Goal: Task Accomplishment & Management: Manage account settings

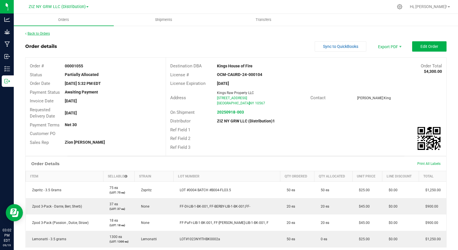
click at [40, 34] on link "Back to Orders" at bounding box center [37, 34] width 25 height 4
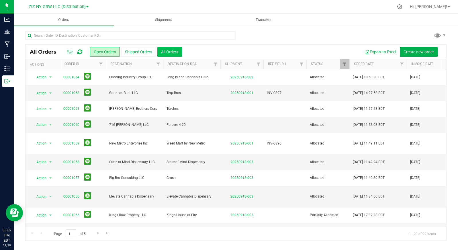
click at [171, 52] on button "All Orders" at bounding box center [170, 52] width 25 height 10
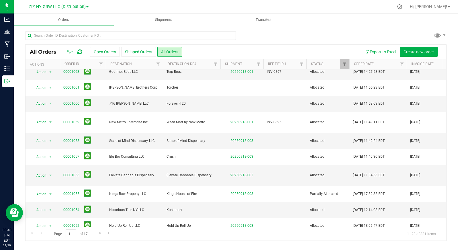
scroll to position [20, 0]
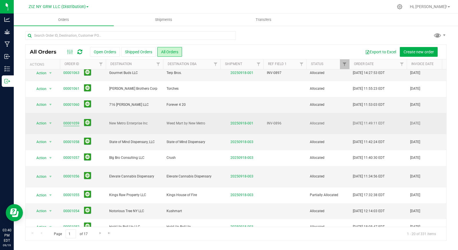
click at [74, 121] on link "00001059" at bounding box center [71, 123] width 16 height 5
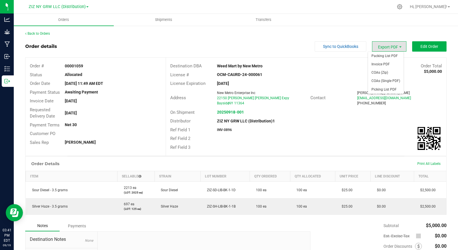
click at [390, 46] on span "Export PDF" at bounding box center [389, 46] width 34 height 10
click at [389, 63] on span "Invoice PDF" at bounding box center [386, 64] width 36 height 8
click at [294, 143] on div "Ref Field 3" at bounding box center [306, 147] width 281 height 9
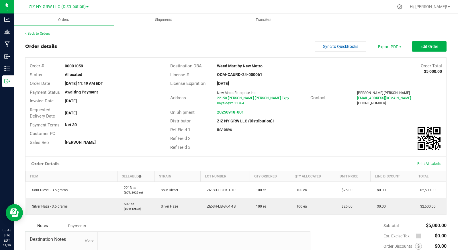
click at [43, 34] on link "Back to Orders" at bounding box center [37, 34] width 25 height 4
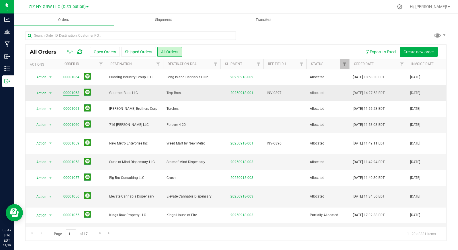
click at [73, 94] on link "00001063" at bounding box center [71, 92] width 16 height 5
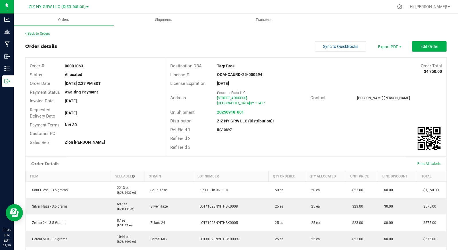
click at [45, 32] on link "Back to Orders" at bounding box center [37, 34] width 25 height 4
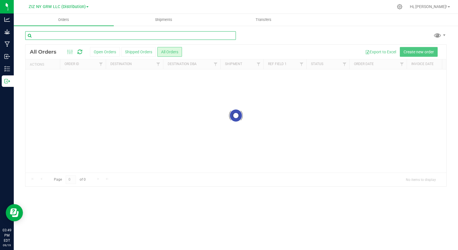
click at [48, 35] on input "text" at bounding box center [130, 35] width 211 height 9
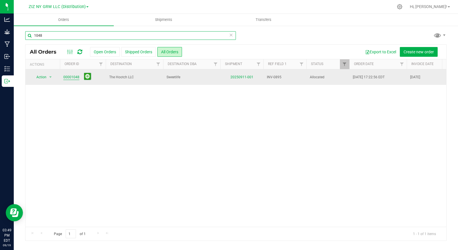
type input "1048"
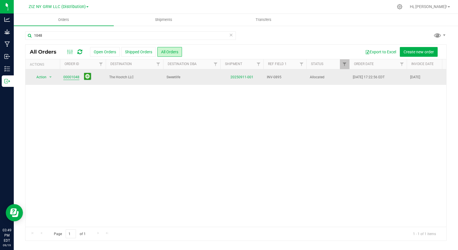
click at [70, 77] on link "00001048" at bounding box center [71, 77] width 16 height 5
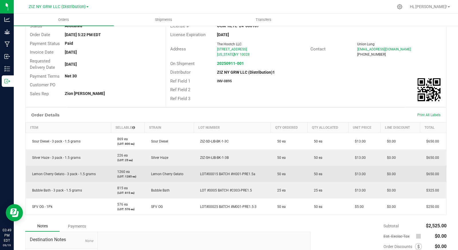
scroll to position [114, 0]
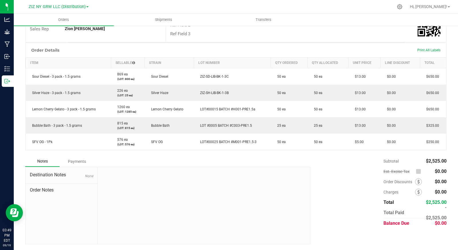
click at [78, 163] on div "Payments" at bounding box center [77, 161] width 34 height 10
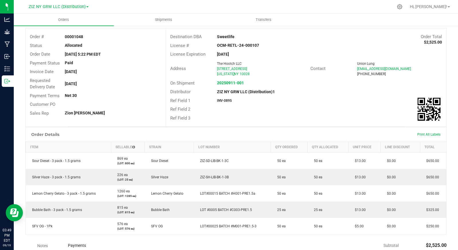
scroll to position [0, 0]
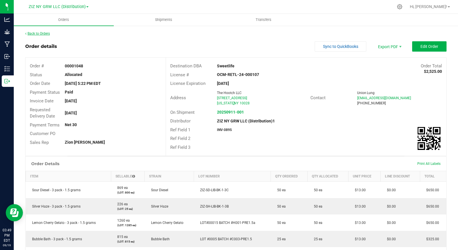
click at [42, 33] on link "Back to Orders" at bounding box center [37, 34] width 25 height 4
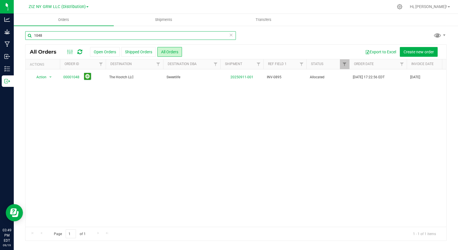
click at [44, 35] on input "1048" at bounding box center [130, 35] width 211 height 9
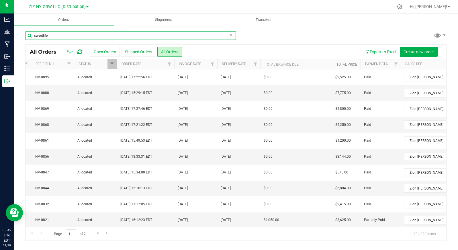
scroll to position [0, 208]
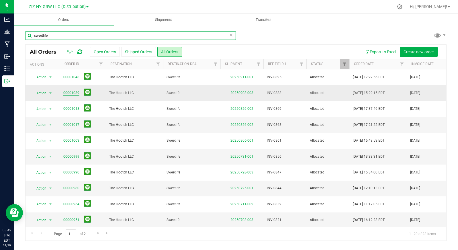
type input "sweetlife"
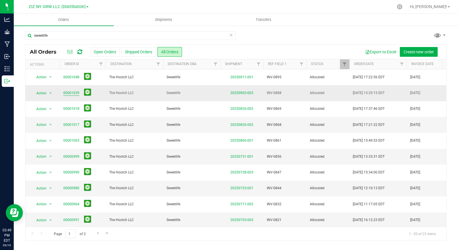
click at [76, 94] on link "00001039" at bounding box center [71, 92] width 16 height 5
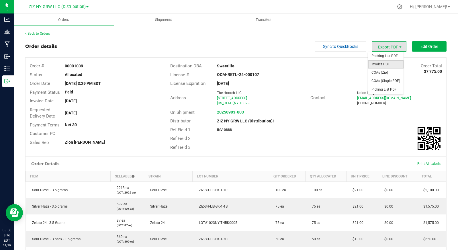
click at [390, 64] on span "Invoice PDF" at bounding box center [386, 64] width 36 height 8
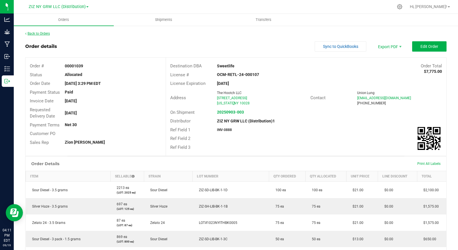
click at [36, 34] on link "Back to Orders" at bounding box center [37, 34] width 25 height 4
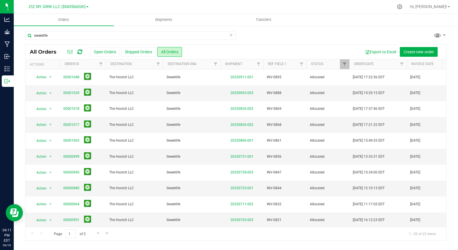
click at [345, 36] on div "sweetlife" at bounding box center [236, 37] width 422 height 13
click at [418, 50] on span "Create new order" at bounding box center [419, 52] width 30 height 5
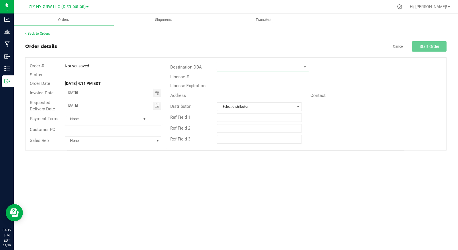
click at [296, 68] on span at bounding box center [259, 67] width 84 height 8
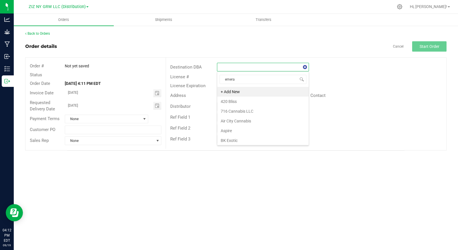
type input "emeral"
click at [248, 93] on li "Emerald Dispensary" at bounding box center [263, 92] width 92 height 10
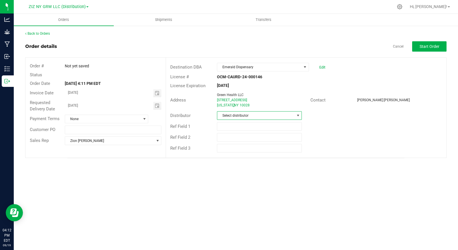
click at [252, 118] on span "Select distributor" at bounding box center [255, 116] width 77 height 8
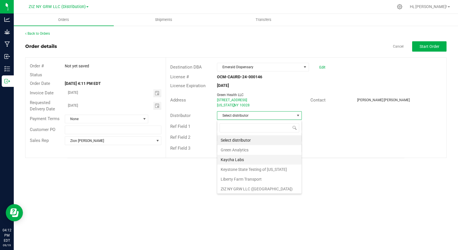
scroll to position [21, 0]
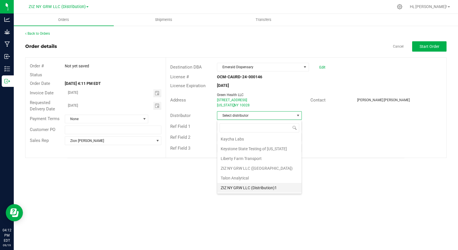
click at [262, 186] on li "ZIZ NY GRW LLC (Distribution)1" at bounding box center [259, 188] width 84 height 10
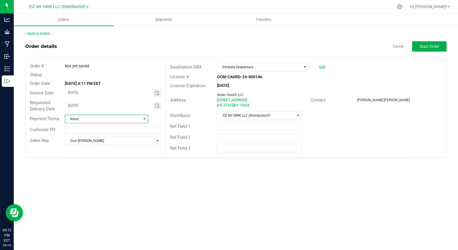
click at [134, 120] on span "None" at bounding box center [103, 119] width 76 height 8
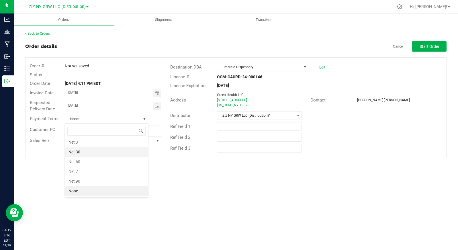
click at [115, 151] on li "Net 30" at bounding box center [106, 152] width 83 height 10
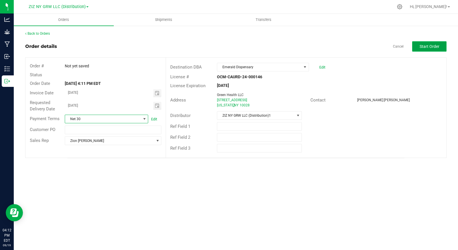
click at [425, 46] on span "Start Order" at bounding box center [430, 46] width 20 height 5
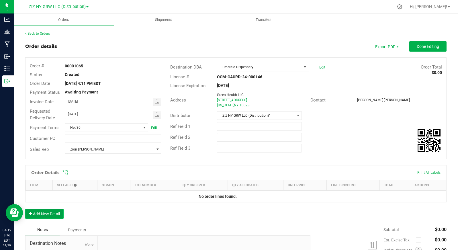
click at [52, 212] on button "Add New Detail" at bounding box center [44, 214] width 38 height 10
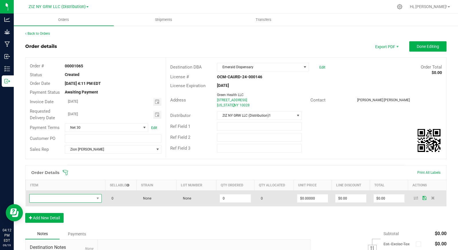
click at [64, 199] on span "NO DATA FOUND" at bounding box center [62, 199] width 65 height 8
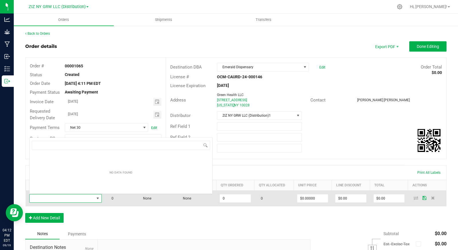
scroll to position [9, 71]
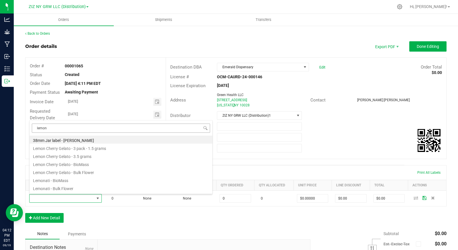
type input "lemona"
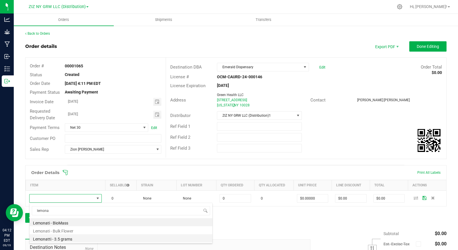
click at [82, 238] on li "Lemonatti - 3.5 grams" at bounding box center [121, 238] width 183 height 8
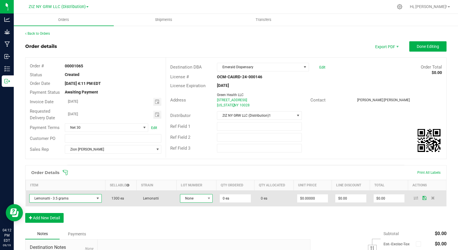
click at [202, 197] on span "None" at bounding box center [192, 199] width 25 height 8
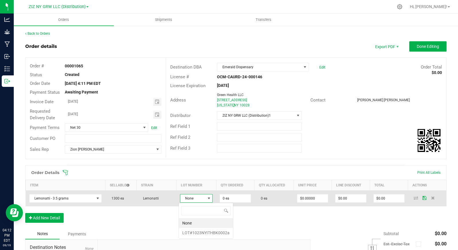
scroll to position [9, 32]
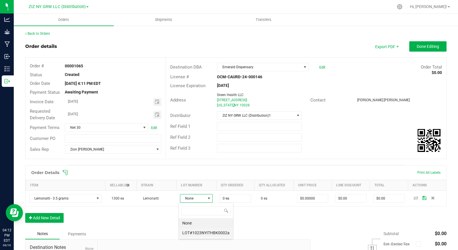
click at [205, 234] on li "LOT#1023NYITHBK0002a" at bounding box center [206, 233] width 54 height 10
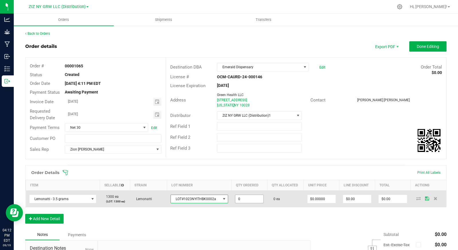
click at [248, 201] on input "0" at bounding box center [250, 199] width 28 height 8
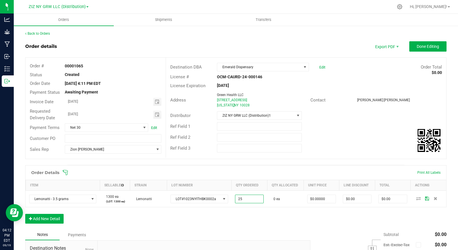
type input "25 ea"
click at [247, 212] on div "Order Details Print All Labels Item Sellable Strain Lot Number Qty Ordered Qty …" at bounding box center [236, 197] width 422 height 64
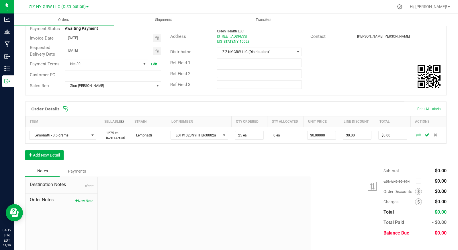
scroll to position [73, 0]
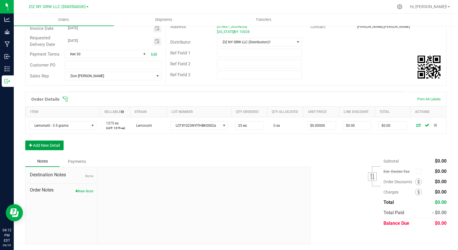
click at [55, 145] on button "Add New Detail" at bounding box center [44, 146] width 38 height 10
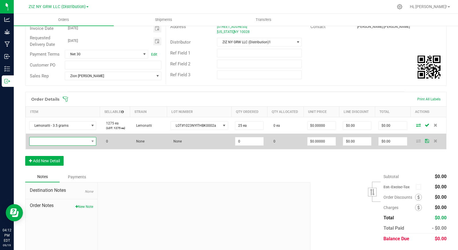
click at [81, 140] on span "NO DATA FOUND" at bounding box center [60, 141] width 60 height 8
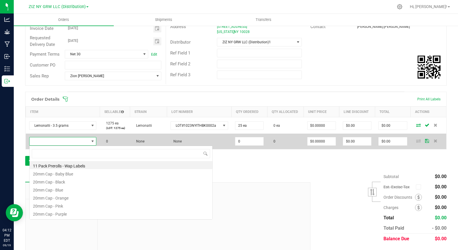
scroll to position [9, 66]
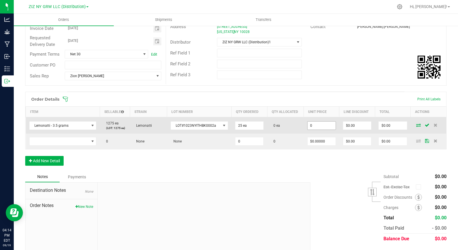
click at [329, 127] on input "0" at bounding box center [322, 126] width 28 height 8
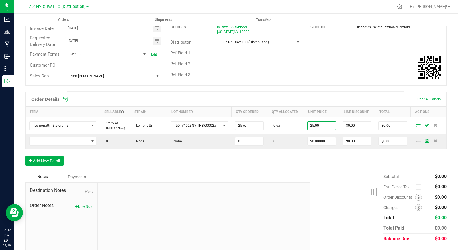
type input "$25.00000"
type input "$625.00"
click at [226, 165] on div "Order Details Print All Labels Item Sellable Strain Lot Number Qty Ordered Qty …" at bounding box center [236, 132] width 422 height 80
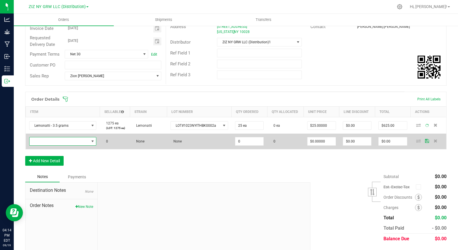
click at [82, 141] on span "NO DATA FOUND" at bounding box center [60, 141] width 60 height 8
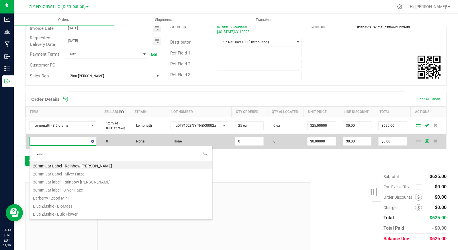
type input "zspri"
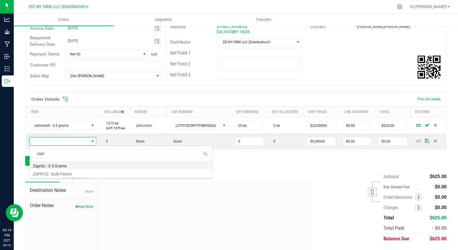
click at [77, 165] on li "Zspritz - 3.5 Grams" at bounding box center [121, 165] width 183 height 8
type input "0 ea"
type input "$25.00000"
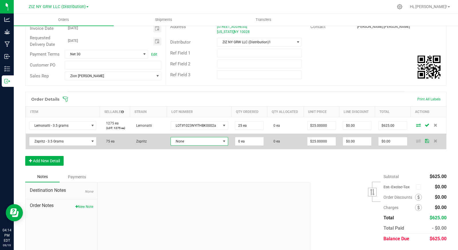
click at [196, 141] on span "None" at bounding box center [196, 141] width 50 height 8
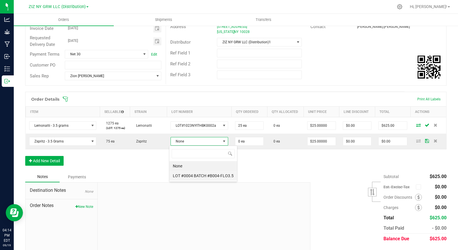
click at [215, 174] on \ "LOT #0004 BATCH #B004-FLO3.5" at bounding box center [204, 176] width 68 height 10
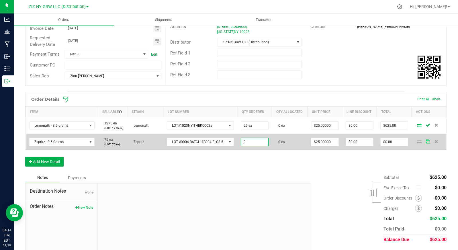
click at [257, 146] on input "0" at bounding box center [254, 142] width 27 height 8
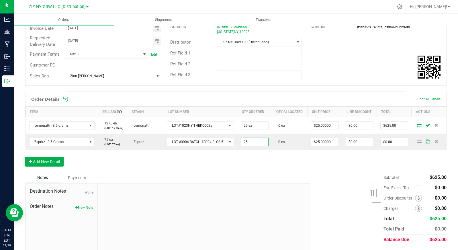
type input "25 ea"
type input "$625.00"
click at [308, 165] on div "Order Details Print All Labels Item Sellable Strain Lot Number Qty Ordered Qty …" at bounding box center [236, 132] width 422 height 81
click at [43, 167] on button "Add New Detail" at bounding box center [44, 162] width 38 height 10
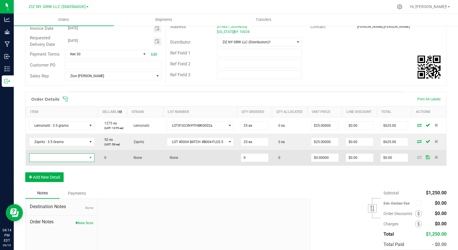
click at [59, 162] on span "NO DATA FOUND" at bounding box center [59, 158] width 58 height 8
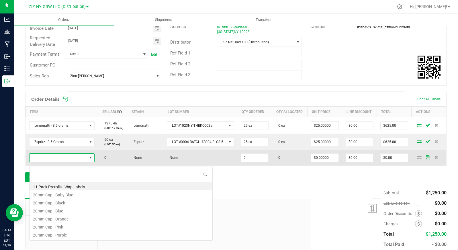
scroll to position [9, 65]
type input "sour"
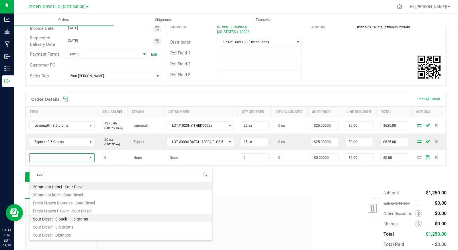
click at [101, 221] on li "Sour Diesel - 3 pack - 1.5 grams" at bounding box center [121, 218] width 183 height 8
type input "0 ea"
type input "$14.00000"
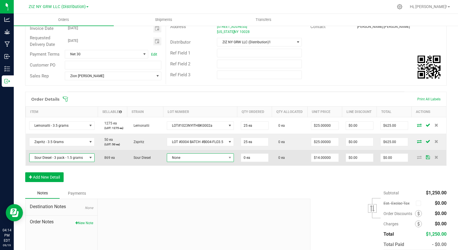
click at [195, 162] on span "None" at bounding box center [196, 158] width 59 height 8
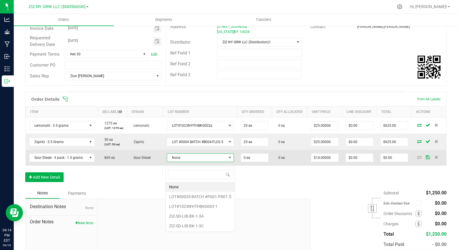
scroll to position [9, 66]
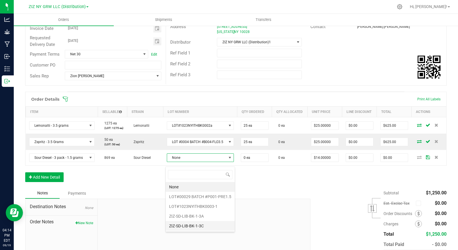
click at [213, 223] on li "ZIZ-SD-LIB-BK-1-3C" at bounding box center [200, 226] width 69 height 10
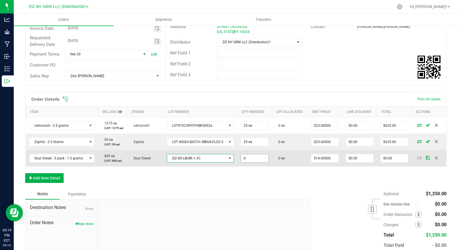
click at [253, 162] on input "0" at bounding box center [254, 158] width 27 height 8
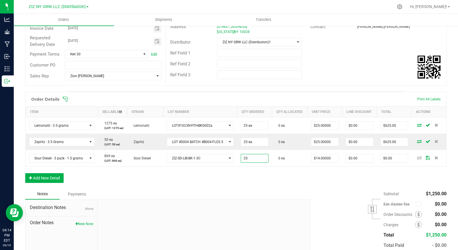
type input "25 ea"
type input "$350.00"
click at [247, 177] on div "Order Details Print All Labels Item Sellable Strain Lot Number Qty Ordered Qty …" at bounding box center [236, 140] width 422 height 97
click at [57, 180] on button "Add New Detail" at bounding box center [44, 178] width 38 height 10
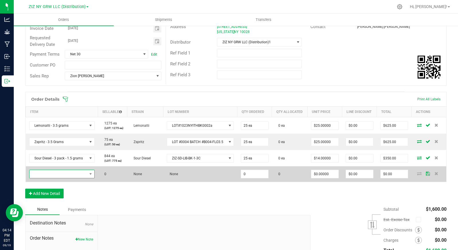
click at [67, 178] on span "NO DATA FOUND" at bounding box center [59, 174] width 58 height 8
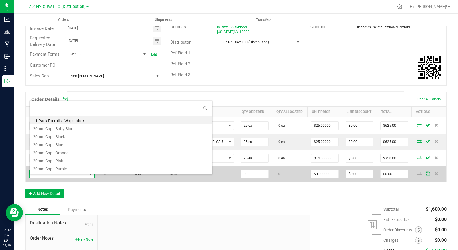
scroll to position [9, 65]
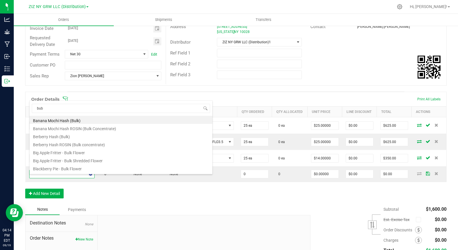
type input "[PERSON_NAME]"
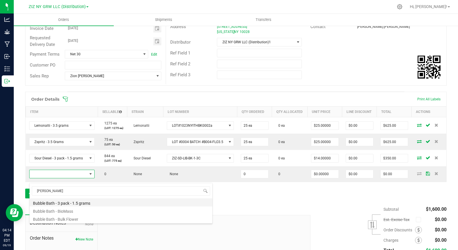
click at [101, 205] on li "Bubble Bath - 3 pack - 1.5 grams" at bounding box center [121, 203] width 183 height 8
type input "0 ea"
type input "$14.00000"
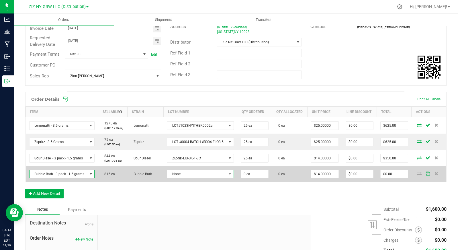
click at [188, 178] on span "None" at bounding box center [196, 174] width 59 height 8
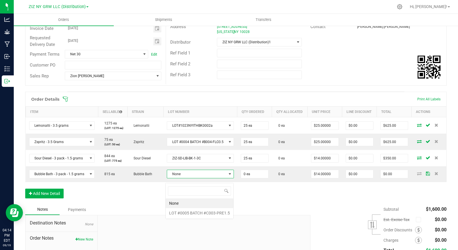
scroll to position [9, 66]
click at [197, 212] on \ "LOT #0005 BATCH #C003-PRE1.5" at bounding box center [200, 213] width 68 height 10
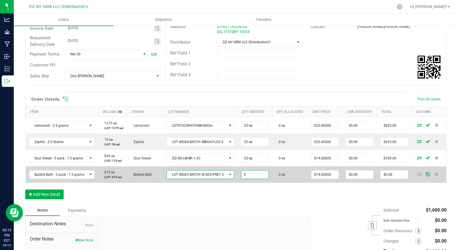
click at [251, 179] on input "0" at bounding box center [255, 175] width 27 height 8
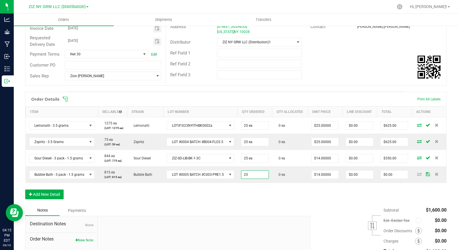
type input "25 ea"
type input "$350.00"
click at [270, 205] on div "Order Details Print All Labels Item Sellable Strain Lot Number Qty Ordered Qty …" at bounding box center [236, 148] width 422 height 113
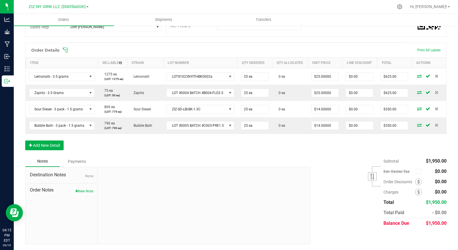
scroll to position [131, 0]
click at [42, 145] on button "Add New Detail" at bounding box center [44, 146] width 38 height 10
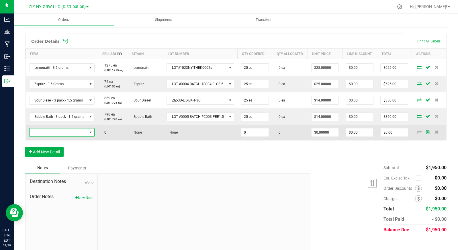
click at [71, 137] on span "NO DATA FOUND" at bounding box center [59, 133] width 58 height 8
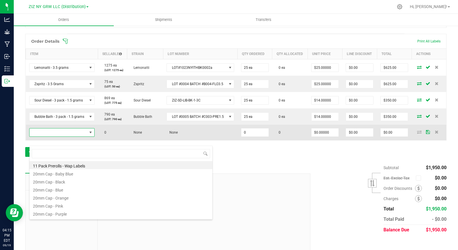
scroll to position [9, 65]
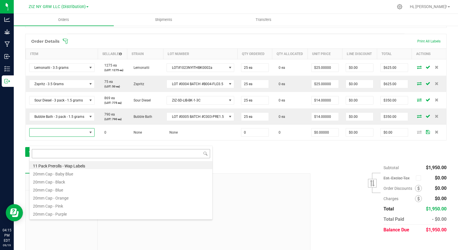
click at [48, 152] on input at bounding box center [121, 153] width 178 height 9
type input "b"
type input "sour"
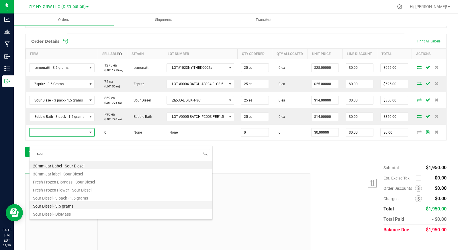
click at [107, 205] on li "Sour Diesel - 3.5 grams" at bounding box center [121, 205] width 183 height 8
type input "0 ea"
type input "$27.00000"
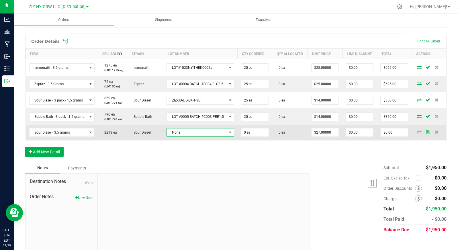
click at [184, 137] on span "None" at bounding box center [197, 133] width 60 height 8
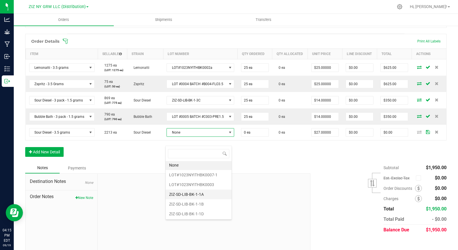
scroll to position [1, 0]
click at [198, 215] on li "ZIZ-SD-LIB-BK-1-1D" at bounding box center [199, 214] width 66 height 10
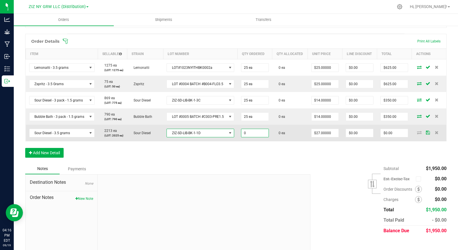
click at [249, 137] on input "0" at bounding box center [255, 133] width 27 height 8
type input "25 ea"
type input "27"
type input "$675.00"
click at [322, 137] on input "27" at bounding box center [325, 133] width 27 height 8
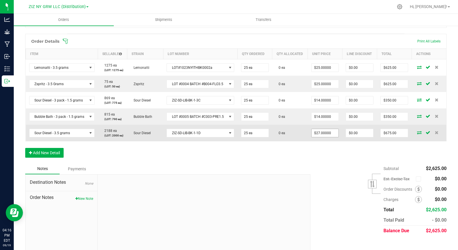
click at [318, 137] on span "$27.00000" at bounding box center [326, 133] width 28 height 9
click at [320, 137] on input "27" at bounding box center [325, 133] width 27 height 8
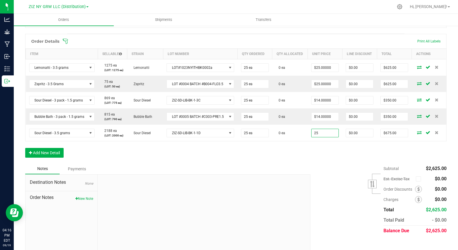
type input "$25.00000"
type input "$625.00"
click at [322, 162] on div "Order Details Print All Labels Item Sellable Strain Lot Number Qty Ordered Qty …" at bounding box center [236, 99] width 422 height 130
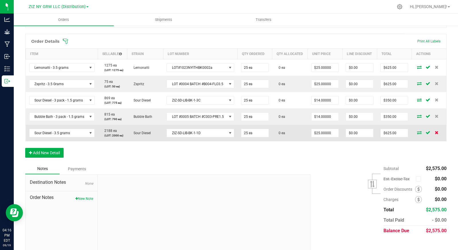
click at [435, 134] on icon at bounding box center [437, 132] width 4 height 3
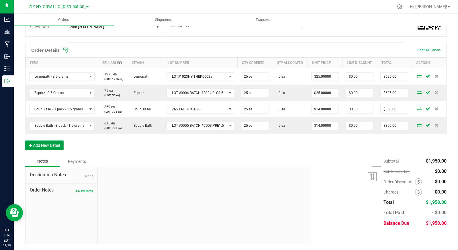
click at [38, 145] on button "Add New Detail" at bounding box center [44, 146] width 38 height 10
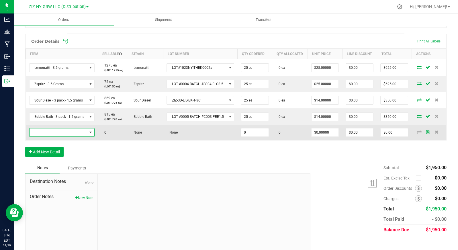
click at [55, 137] on span "NO DATA FOUND" at bounding box center [59, 133] width 58 height 8
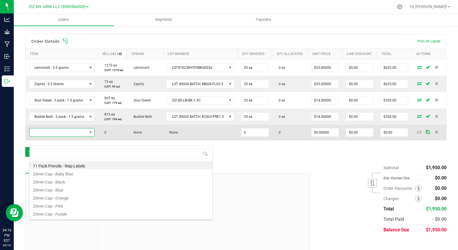
scroll to position [9, 65]
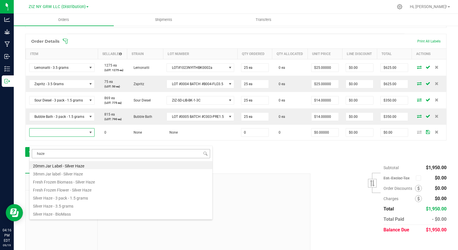
drag, startPoint x: 54, startPoint y: 155, endPoint x: 34, endPoint y: 155, distance: 19.8
click at [34, 155] on input "haze" at bounding box center [121, 153] width 178 height 9
type input "haze"
click at [88, 196] on li "Silver Haze - 3 pack - 1.5 grams" at bounding box center [121, 197] width 183 height 8
type input "0 ea"
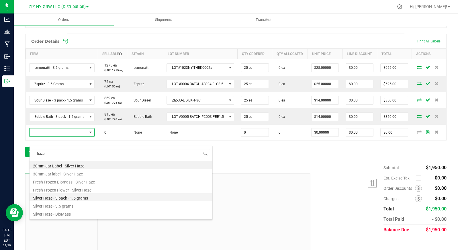
type input "$14.00000"
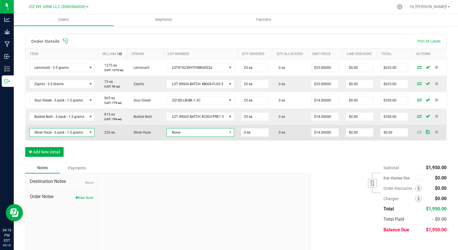
click at [184, 137] on span "None" at bounding box center [197, 133] width 60 height 8
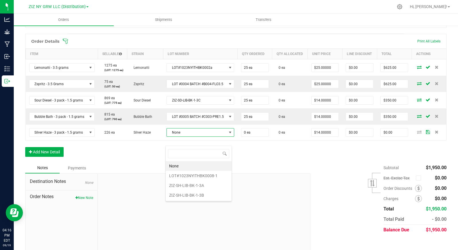
drag, startPoint x: 208, startPoint y: 197, endPoint x: 210, endPoint y: 195, distance: 3.3
click at [208, 197] on li "ZIZ-SH-LIB-BK-1-3B" at bounding box center [199, 196] width 66 height 10
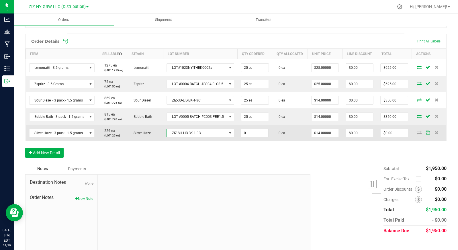
click at [253, 137] on input "0" at bounding box center [255, 133] width 27 height 8
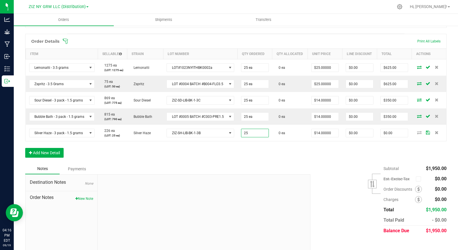
type input "25 ea"
type input "$350.00"
click at [298, 163] on div "Order Details Print All Labels Item Sellable Strain Lot Number Qty Ordered Qty …" at bounding box center [236, 99] width 422 height 130
click at [52, 158] on button "Add New Detail" at bounding box center [44, 153] width 38 height 10
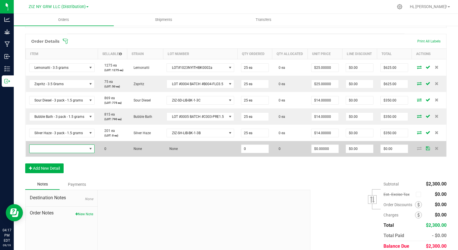
click at [59, 153] on span "NO DATA FOUND" at bounding box center [59, 149] width 58 height 8
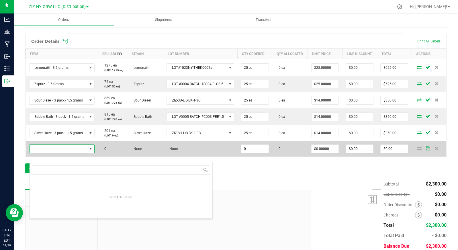
scroll to position [9, 65]
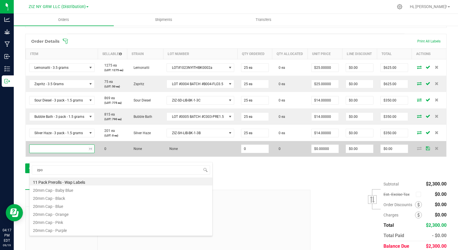
type input "zpod"
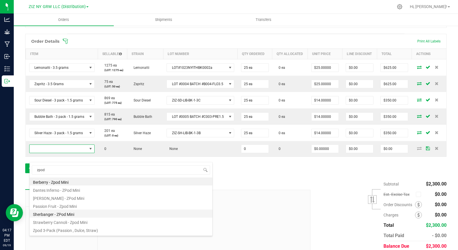
scroll to position [7, 0]
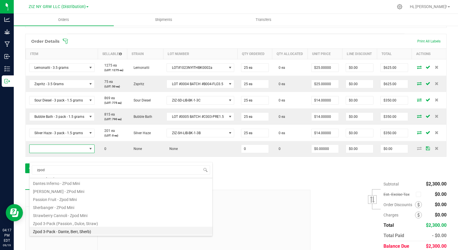
click at [96, 230] on li "Zpod 3-Pack - Dante, Berr, Sherb)" at bounding box center [121, 231] width 183 height 8
type input "0 ea"
type input "$45.00000"
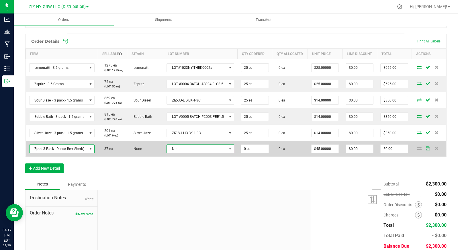
click at [203, 153] on span "None" at bounding box center [197, 149] width 60 height 8
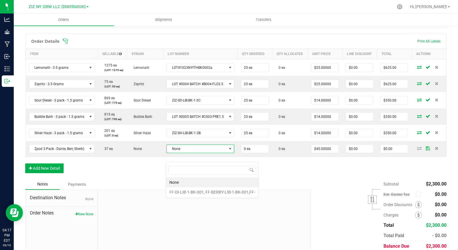
scroll to position [9, 67]
click at [208, 192] on FF-BERBY-LIB-1-BK-001\,FF- "FF-DI-LIB-1-BK-001, FF-BERBY-LIB-1-BK-001,FF-" at bounding box center [212, 192] width 93 height 10
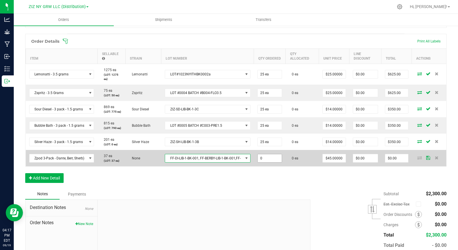
click at [269, 160] on input "0" at bounding box center [270, 158] width 24 height 8
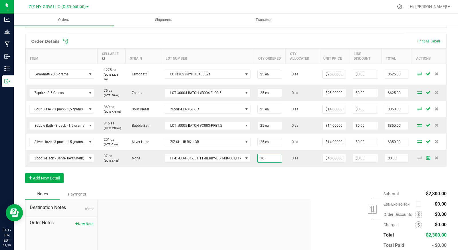
type input "10 ea"
type input "$450.00"
click at [302, 182] on div "Order Details Print All Labels Item Sellable Strain Lot Number Qty Ordered Qty …" at bounding box center [236, 111] width 422 height 155
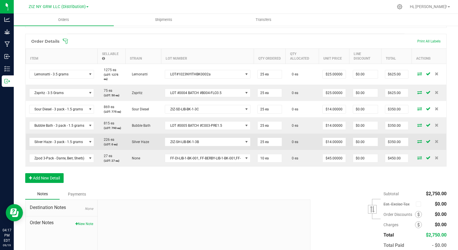
click at [435, 143] on td at bounding box center [429, 142] width 34 height 16
click at [435, 141] on icon at bounding box center [437, 141] width 4 height 3
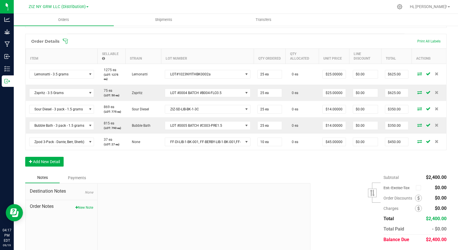
click at [366, 180] on div "Subtotal $2,400.00 Est. Excise Tax" at bounding box center [376, 208] width 141 height 73
click at [288, 168] on div "Order Details Print All Labels Item Sellable Strain Lot Number Qty Ordered Qty …" at bounding box center [236, 103] width 422 height 139
click at [56, 160] on button "Add New Detail" at bounding box center [44, 162] width 38 height 10
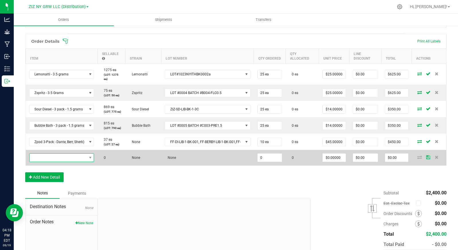
click at [57, 161] on span "NO DATA FOUND" at bounding box center [58, 158] width 57 height 8
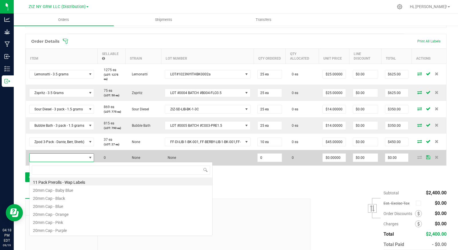
scroll to position [9, 65]
type input "sfv"
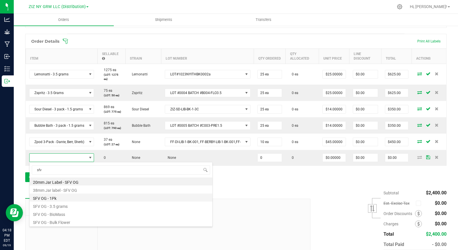
click at [72, 199] on li "SFV OG - 1Pk" at bounding box center [121, 198] width 183 height 8
type input "0 ea"
type input "$5.00000"
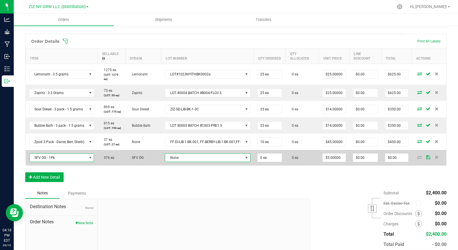
click at [223, 157] on span "None" at bounding box center [204, 158] width 78 height 8
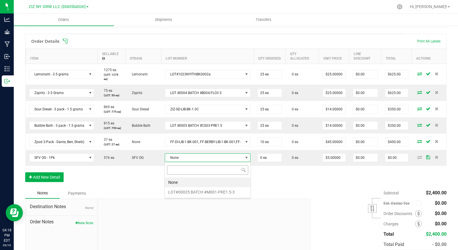
scroll to position [9, 86]
click at [213, 194] on \ "LOT#00025 BATCH #M001-PRE1.5-3" at bounding box center [208, 192] width 86 height 10
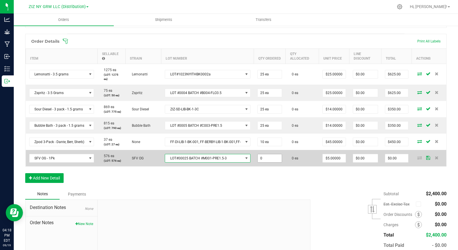
click at [270, 159] on input "0" at bounding box center [270, 158] width 24 height 8
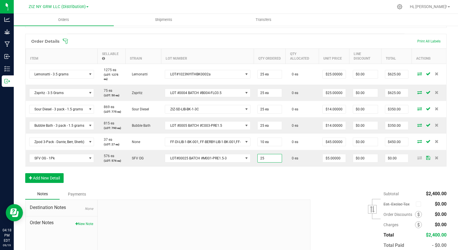
type input "25 ea"
type input "$125.00"
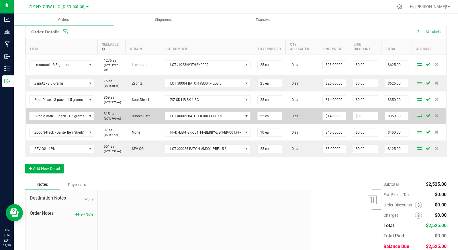
scroll to position [143, 0]
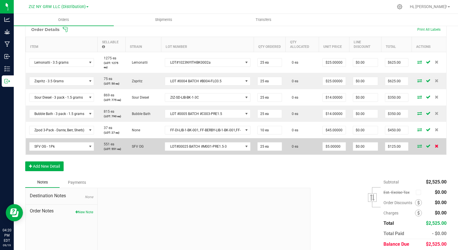
click at [435, 145] on icon at bounding box center [437, 145] width 4 height 3
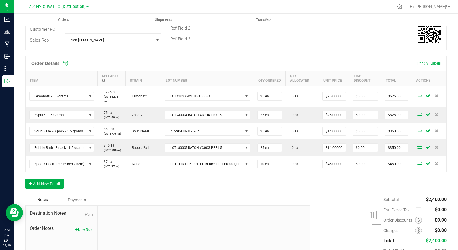
scroll to position [108, 0]
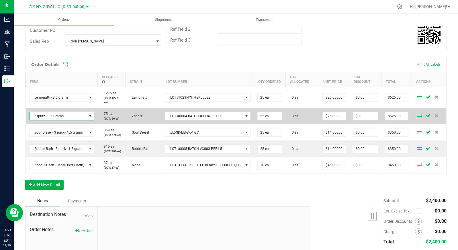
click at [91, 116] on span "NO DATA FOUND" at bounding box center [90, 116] width 5 height 5
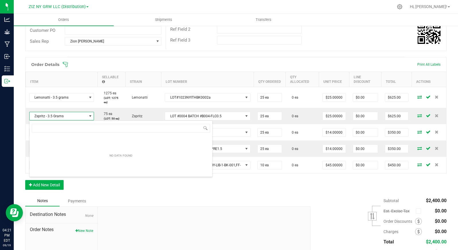
scroll to position [9, 65]
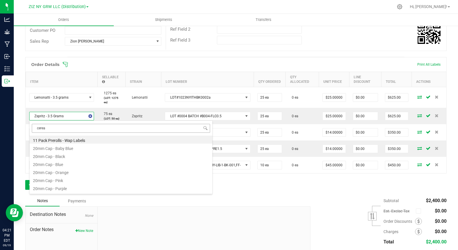
type input "cereal"
click at [94, 140] on li "38mm Jar Label - Cereal Milk" at bounding box center [121, 140] width 183 height 8
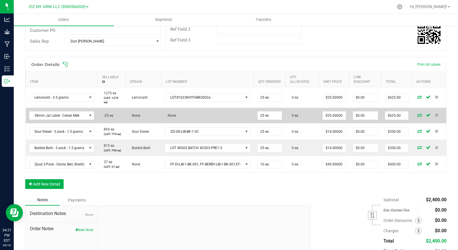
click at [194, 117] on td "None" at bounding box center [208, 115] width 93 height 15
click at [89, 117] on span "NO DATA FOUND" at bounding box center [90, 115] width 5 height 5
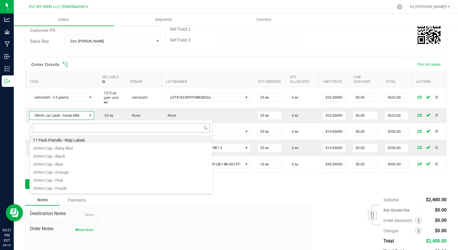
click at [95, 132] on input at bounding box center [121, 127] width 178 height 9
type input "milk"
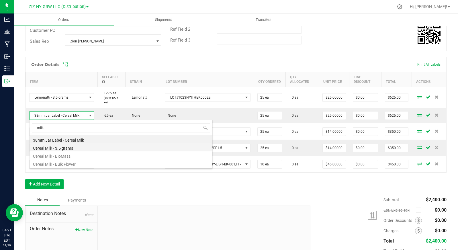
click at [88, 149] on li "Cereal Milk - 3.5 grams" at bounding box center [121, 147] width 183 height 8
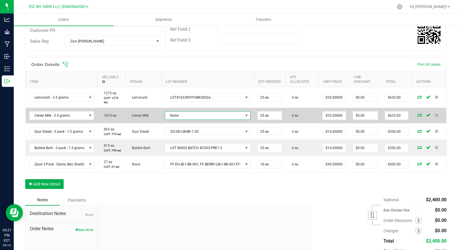
click at [183, 114] on span "None" at bounding box center [204, 116] width 78 height 8
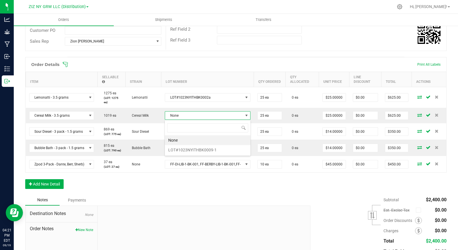
scroll to position [9, 86]
click at [195, 148] on li "LOT#1023NYITHBK0009-1" at bounding box center [208, 150] width 86 height 10
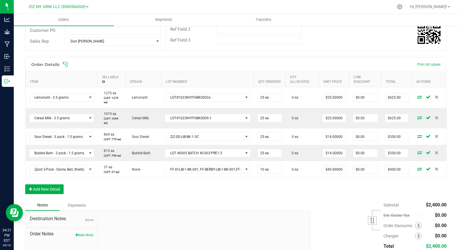
click at [322, 188] on div "Order Details Print All Labels Item Sellable Strain Lot Number Qty Ordered Qty …" at bounding box center [236, 128] width 422 height 143
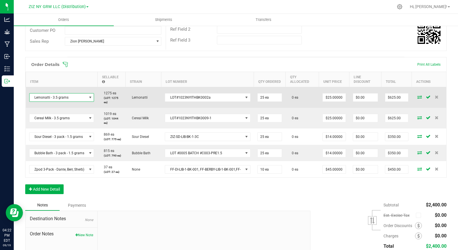
click at [90, 97] on span "NO DATA FOUND" at bounding box center [90, 97] width 5 height 5
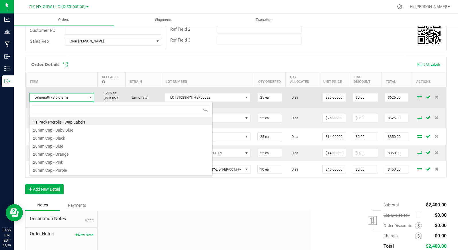
scroll to position [9, 65]
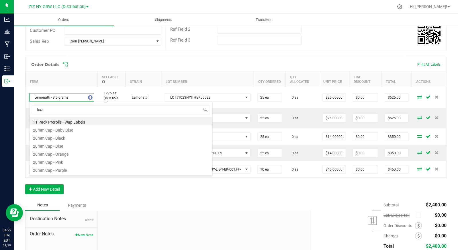
type input "haze"
click at [89, 163] on li "Silver Haze - 3.5 grams" at bounding box center [121, 162] width 183 height 8
type input "$27.00000"
type input "$675.00"
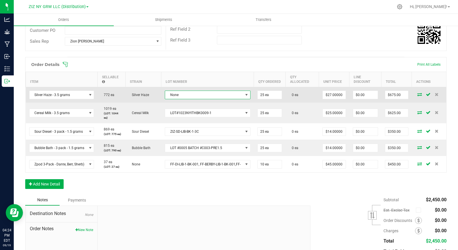
click at [185, 94] on span "None" at bounding box center [204, 95] width 78 height 8
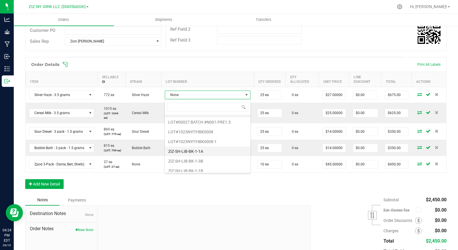
scroll to position [11, 0]
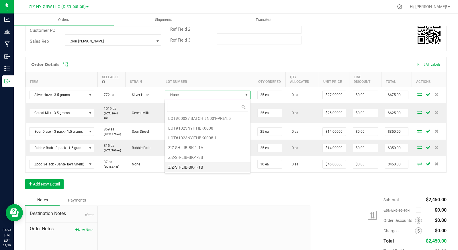
click at [208, 165] on li "ZIZ-SH-LIB-BK-1-1B" at bounding box center [208, 167] width 86 height 10
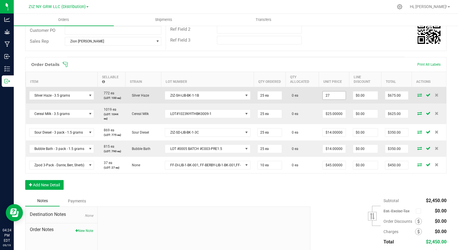
click at [332, 98] on input "27" at bounding box center [334, 96] width 23 height 8
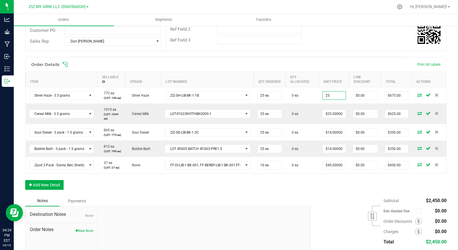
type input "$25.00000"
type input "$625.00"
click at [339, 186] on div "Order Details Print All Labels Item Sellable Strain Lot Number Qty Ordered Qty …" at bounding box center [236, 126] width 422 height 139
click at [263, 196] on div "Notes Payments" at bounding box center [165, 201] width 281 height 11
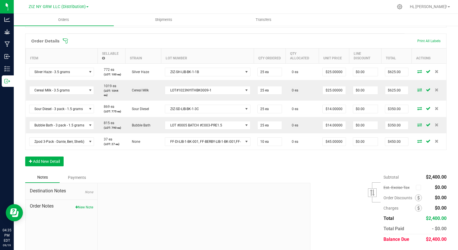
scroll to position [141, 0]
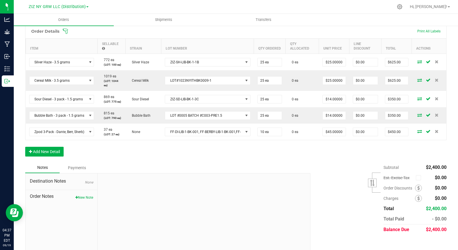
click at [203, 11] on div at bounding box center [248, 6] width 291 height 11
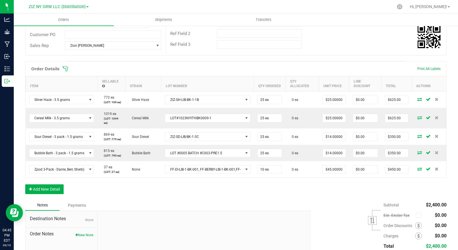
scroll to position [103, 0]
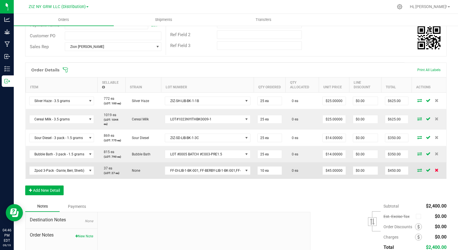
click at [435, 170] on icon at bounding box center [437, 169] width 4 height 3
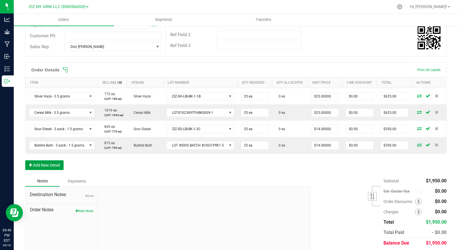
click at [38, 170] on button "Add New Detail" at bounding box center [44, 165] width 38 height 10
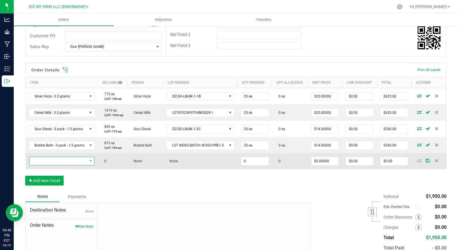
click at [64, 165] on span "NO DATA FOUND" at bounding box center [59, 161] width 58 height 8
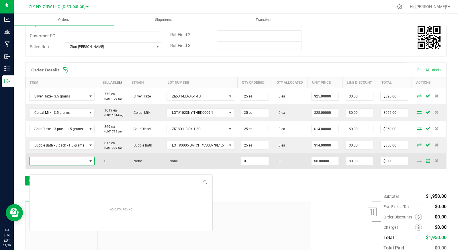
scroll to position [9, 65]
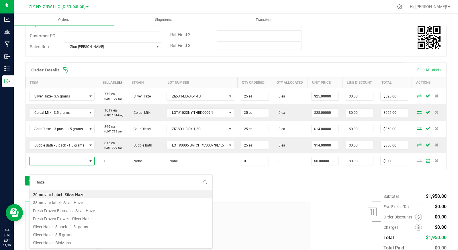
drag, startPoint x: 48, startPoint y: 184, endPoint x: 28, endPoint y: 183, distance: 20.4
click at [28, 183] on body "Analytics Grow Manufacturing Inbound Inventory Outbound 04:46 PM EDT [DATE] 09/…" at bounding box center [229, 125] width 458 height 250
type input "lemon"
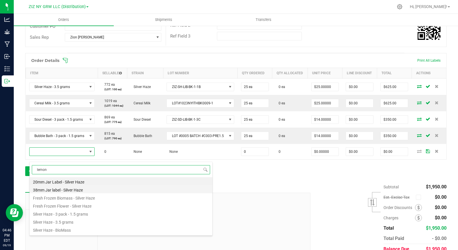
scroll to position [116, 0]
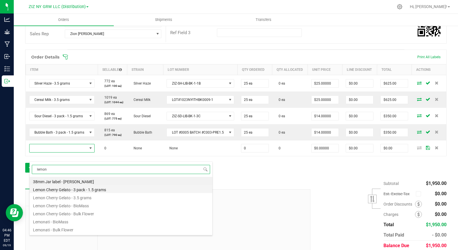
click at [121, 190] on li "Lemon Cherry Gelato - 3 pack - 1.5 grams" at bounding box center [121, 189] width 183 height 8
type input "0 ea"
type input "$14.00000"
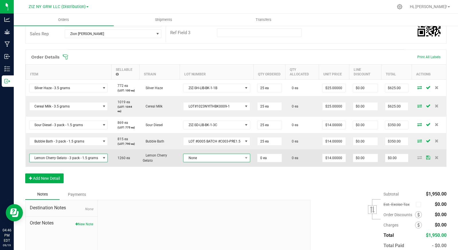
click at [211, 158] on span "None" at bounding box center [213, 158] width 59 height 8
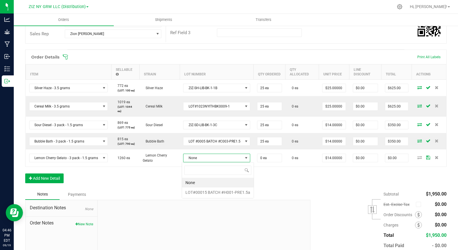
scroll to position [9, 67]
click at [222, 192] on \ "LOT#00015 BATCH #H001-PRE1.5a" at bounding box center [218, 193] width 72 height 10
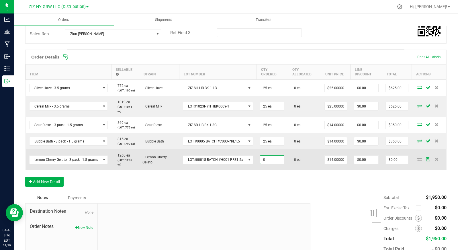
click at [275, 160] on input "0" at bounding box center [273, 160] width 24 height 8
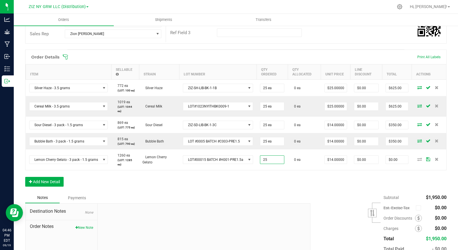
type input "25 ea"
type input "$350.00"
click at [315, 183] on div "Order Details Print All Labels Item Sellable Strain Lot Number Qty Ordered Qty …" at bounding box center [236, 121] width 422 height 143
click at [51, 183] on button "Add New Detail" at bounding box center [44, 182] width 38 height 10
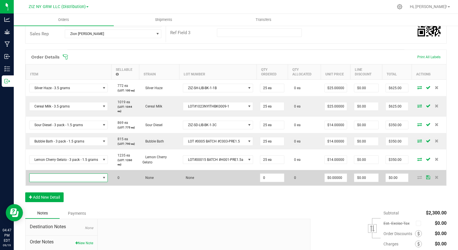
click at [102, 179] on span "NO DATA FOUND" at bounding box center [104, 178] width 5 height 5
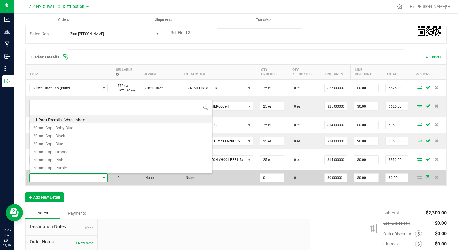
scroll to position [9, 78]
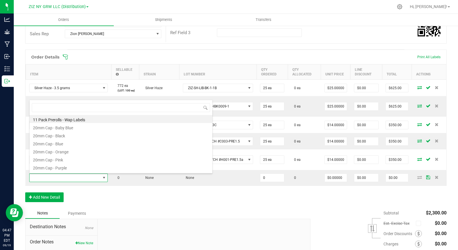
click at [151, 202] on div "Order Details Print All Labels Item Sellable Strain Lot Number Qty Ordered Qty …" at bounding box center [236, 129] width 422 height 158
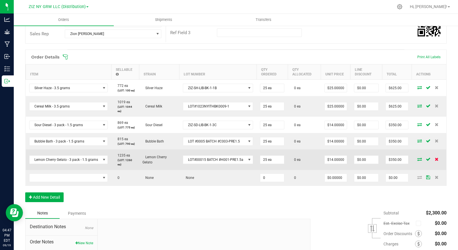
click at [435, 160] on icon at bounding box center [437, 159] width 4 height 3
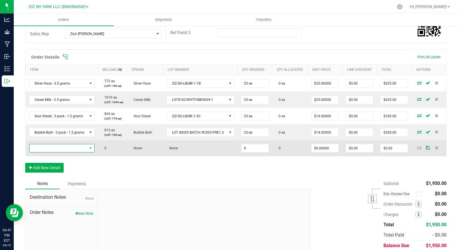
click at [67, 152] on span "NO DATA FOUND" at bounding box center [59, 148] width 58 height 8
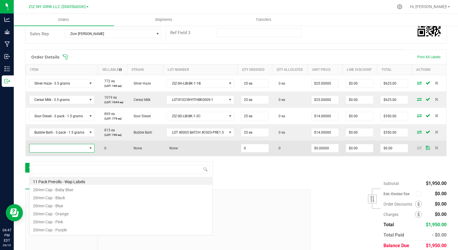
scroll to position [9, 65]
type input "sour"
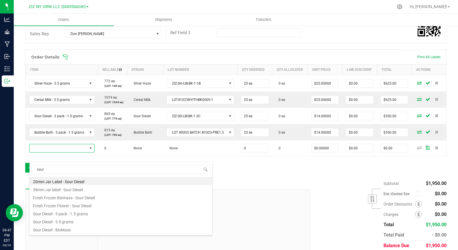
click at [94, 219] on li "Sour Diesel - 3.5 grams" at bounding box center [121, 221] width 183 height 8
type input "0 ea"
type input "$27.00000"
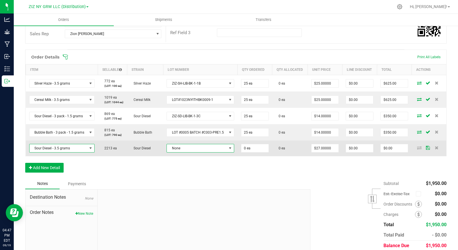
click at [228, 151] on span at bounding box center [230, 148] width 5 height 5
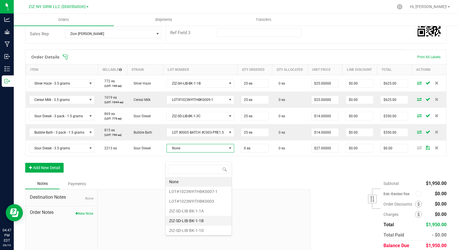
scroll to position [1, 0]
click at [203, 230] on li "ZIZ-SD-LIB-BK-1-1D" at bounding box center [199, 230] width 66 height 10
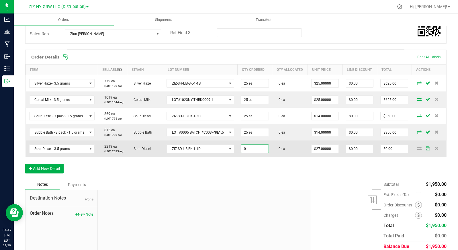
click at [257, 153] on input "0" at bounding box center [255, 149] width 27 height 8
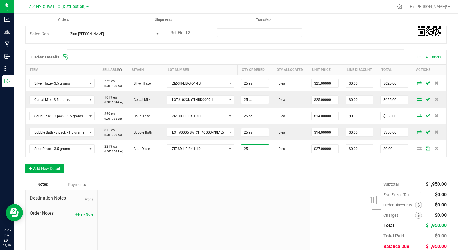
type input "25 ea"
type input "$675.00"
click at [296, 179] on div "Order Details Print All Labels Item Sellable Strain Lot Number Qty Ordered Qty …" at bounding box center [236, 115] width 422 height 130
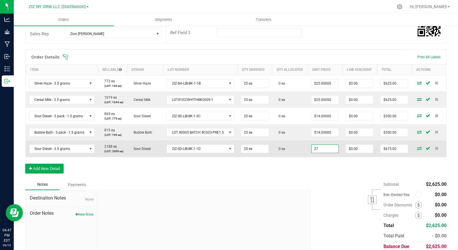
click at [322, 153] on input "27" at bounding box center [325, 149] width 27 height 8
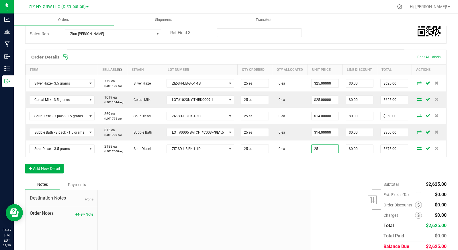
type input "$25.00000"
type input "$625.00"
click at [316, 179] on div "Order Details Print All Labels Item Sellable Strain Lot Number Qty Ordered Qty …" at bounding box center [236, 115] width 422 height 130
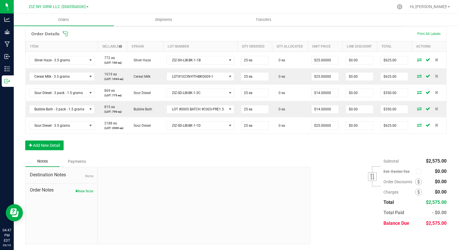
scroll to position [152, 0]
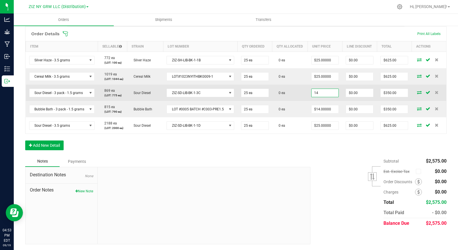
click at [323, 90] on input "14" at bounding box center [325, 93] width 27 height 8
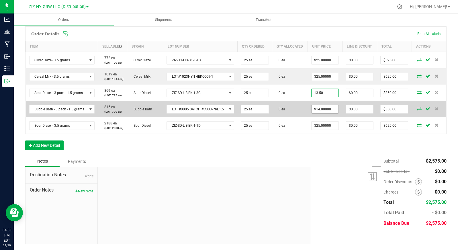
type input "$13.50000"
type input "$337.50"
click at [320, 107] on input "14" at bounding box center [325, 109] width 27 height 8
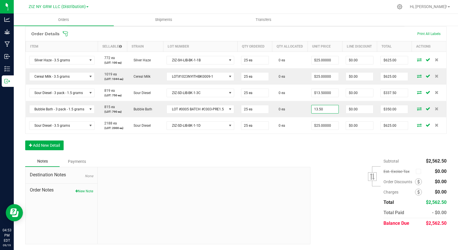
type input "$13.50000"
type input "$337.50"
click at [341, 147] on div "Order Details Print All Labels Item Sellable Strain Lot Number Qty Ordered Qty …" at bounding box center [236, 91] width 422 height 130
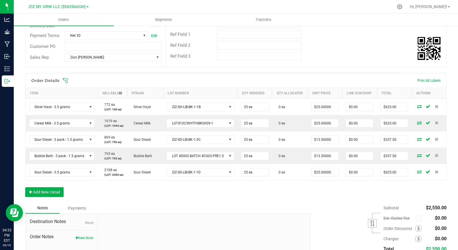
scroll to position [0, 0]
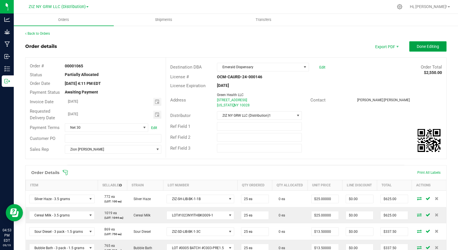
click at [422, 51] on button "Done Editing" at bounding box center [428, 46] width 37 height 10
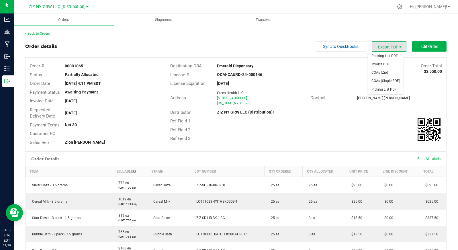
click at [393, 47] on span "Export PDF" at bounding box center [389, 46] width 34 height 10
click at [390, 62] on span "Invoice PDF" at bounding box center [386, 64] width 36 height 8
click at [46, 33] on link "Back to Orders" at bounding box center [37, 34] width 25 height 4
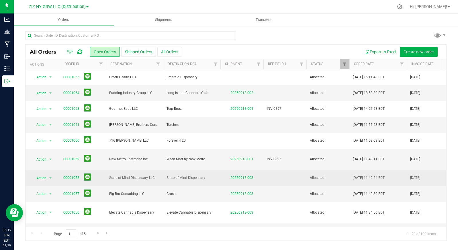
scroll to position [1, 0]
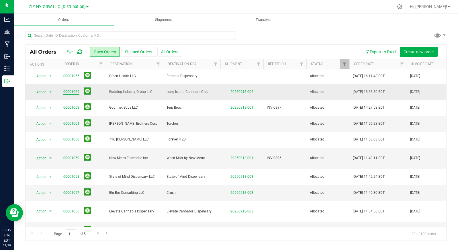
click at [75, 90] on link "00001064" at bounding box center [71, 91] width 16 height 5
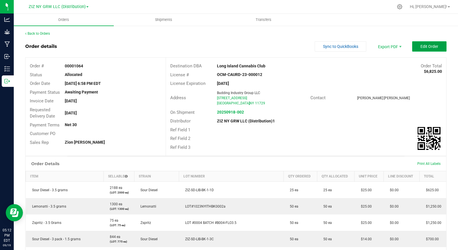
click at [434, 49] on button "Edit Order" at bounding box center [430, 46] width 34 height 10
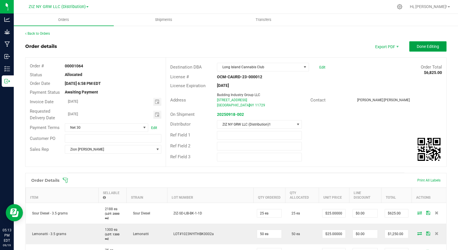
click at [431, 48] on span "Done Editing" at bounding box center [428, 46] width 22 height 5
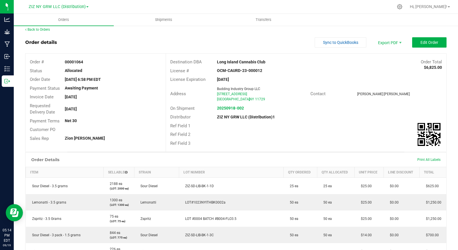
scroll to position [4, 0]
click at [340, 117] on div "Distributor ZIZ NY GRW LLC (Distribution)1" at bounding box center [306, 116] width 281 height 9
click at [430, 42] on span "Edit Order" at bounding box center [430, 42] width 18 height 5
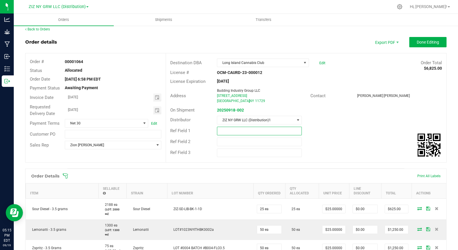
click at [231, 131] on input "text" at bounding box center [259, 131] width 85 height 9
type input "INV-0898"
click at [334, 138] on div "Ref Field 2" at bounding box center [306, 142] width 281 height 11
click at [427, 45] on button "Done Editing" at bounding box center [428, 42] width 37 height 10
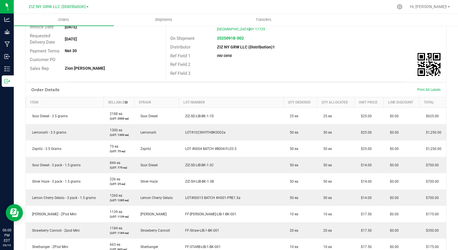
scroll to position [75, 0]
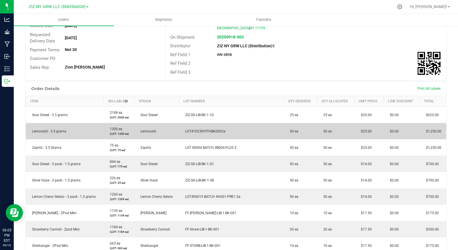
drag, startPoint x: 191, startPoint y: 131, endPoint x: 224, endPoint y: 134, distance: 33.7
click at [224, 134] on td "LOT#1023NYITHBK0002a" at bounding box center [231, 131] width 105 height 16
copy span "LOT#1023NYITHBK0002a"
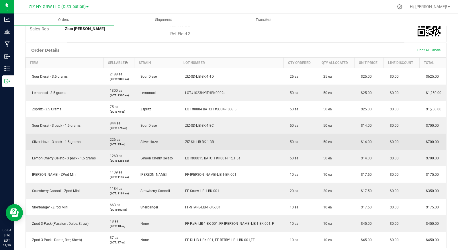
scroll to position [114, 0]
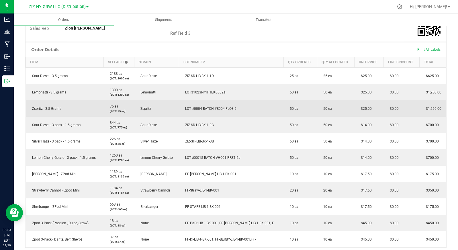
drag, startPoint x: 254, startPoint y: 109, endPoint x: 188, endPoint y: 109, distance: 65.4
click at [188, 109] on td "LOT #0004 BATCH #B004-FLO3.5" at bounding box center [231, 108] width 105 height 16
copy span "LOT #0004 BATCH #B004-FLO3.5"
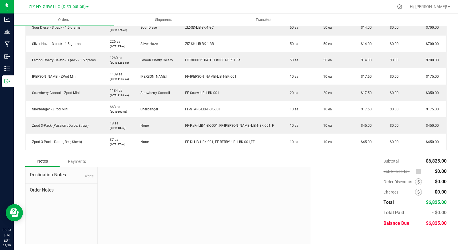
scroll to position [0, 0]
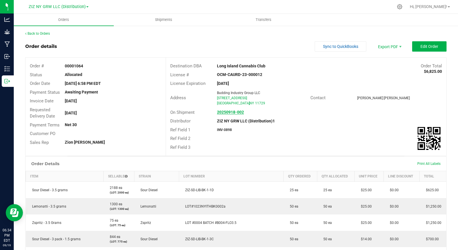
click at [233, 110] on strong "20250918-002" at bounding box center [230, 112] width 27 height 5
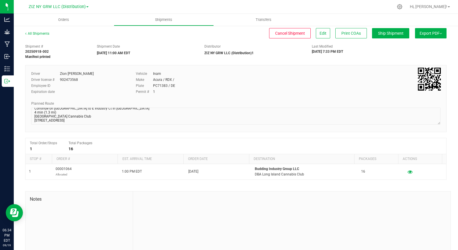
scroll to position [37, 0]
click at [380, 32] on span "Ship Shipment" at bounding box center [391, 33] width 26 height 5
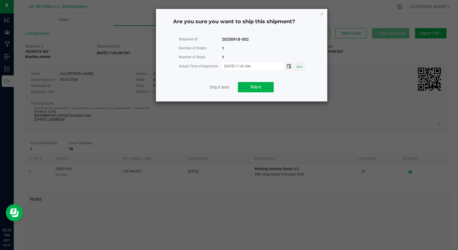
click at [290, 68] on span "Toggle popup" at bounding box center [289, 66] width 5 height 5
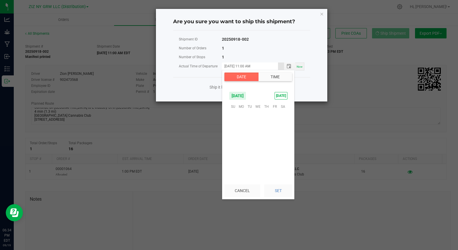
scroll to position [86, 0]
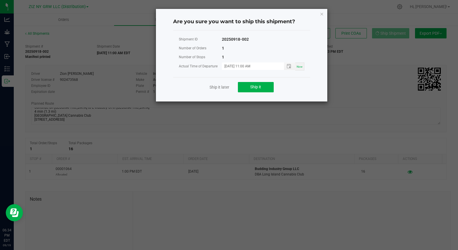
click at [316, 89] on div "Are you sure you want to ship this shipment? Shipment ID 20250918-002 Number of…" at bounding box center [242, 55] width 172 height 93
click at [261, 88] on span "Ship it" at bounding box center [255, 87] width 11 height 5
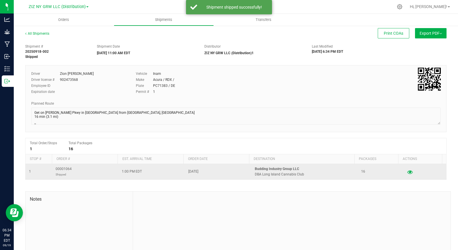
click at [408, 171] on icon "button" at bounding box center [410, 172] width 5 height 4
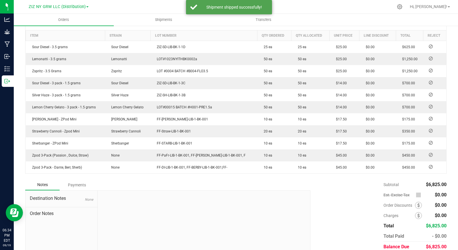
scroll to position [148, 0]
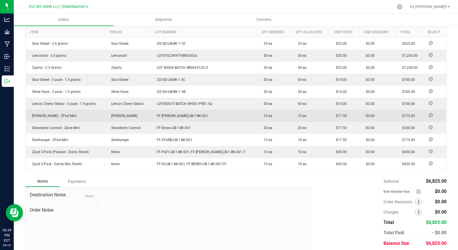
click at [407, 118] on span "$175.00" at bounding box center [408, 116] width 16 height 4
click at [429, 115] on icon at bounding box center [431, 115] width 4 height 3
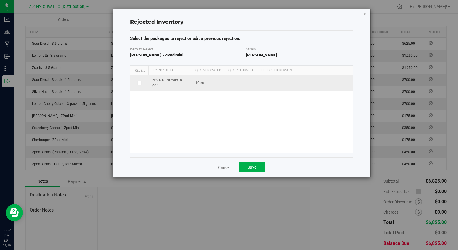
click at [140, 83] on icon at bounding box center [139, 83] width 3 height 0
click at [0, 0] on input "checkbox" at bounding box center [0, 0] width 0 height 0
click at [270, 85] on span at bounding box center [302, 83] width 79 height 8
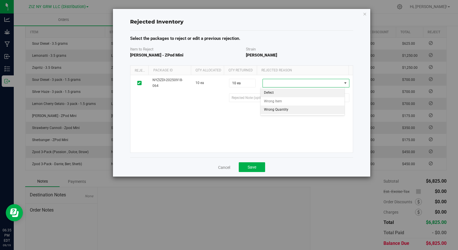
click at [300, 109] on li "Wrong Quantity" at bounding box center [303, 110] width 84 height 9
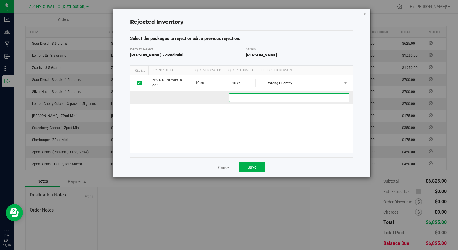
click at [272, 97] on 7f3f299b-3edd-47c3-bd05-e7d072774be8 "text" at bounding box center [289, 98] width 121 height 9
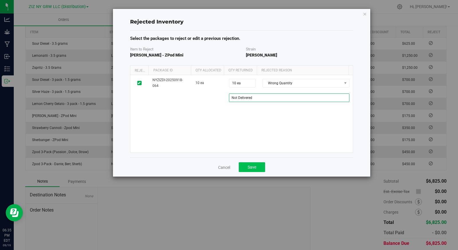
type 7f3f299b-3edd-47c3-bd05-e7d072774be8 "Not Delivered"
click at [252, 166] on span "Save" at bounding box center [252, 167] width 9 height 5
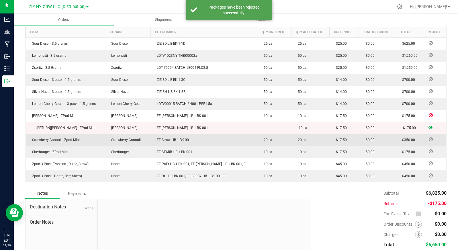
click at [429, 139] on icon at bounding box center [431, 139] width 4 height 3
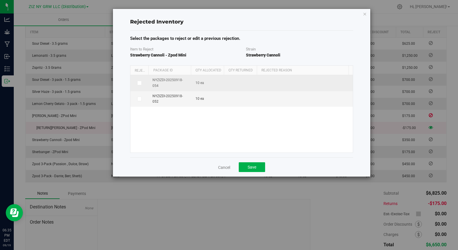
click at [141, 82] on span at bounding box center [139, 83] width 5 height 5
click at [0, 0] on input "checkbox" at bounding box center [0, 0] width 0 height 0
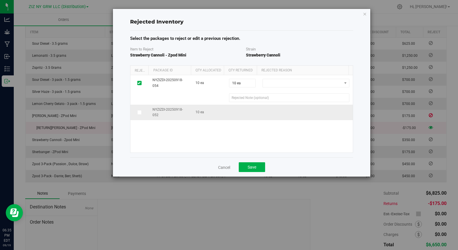
click at [140, 112] on icon at bounding box center [139, 112] width 3 height 0
click at [0, 0] on input "checkbox" at bounding box center [0, 0] width 0 height 0
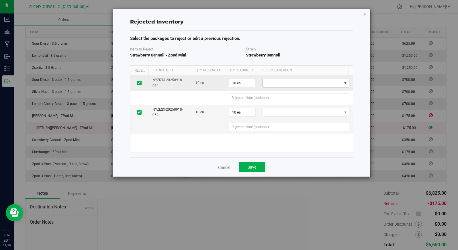
click at [273, 82] on span at bounding box center [302, 83] width 79 height 8
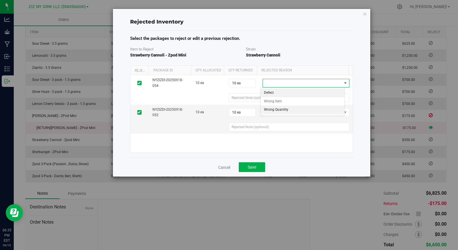
click at [288, 111] on li "Wrong Quantity" at bounding box center [303, 110] width 84 height 9
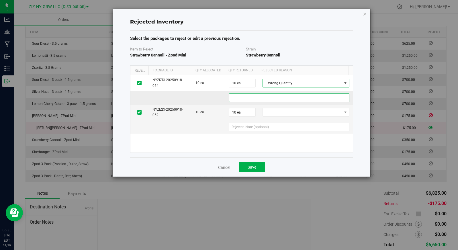
click at [280, 100] on 264ce61d-b220-4445-aedb-a72b47b74e98 "text" at bounding box center [289, 98] width 121 height 9
type 264ce61d-b220-4445-aedb-a72b47b74e98 "Not Delivered"
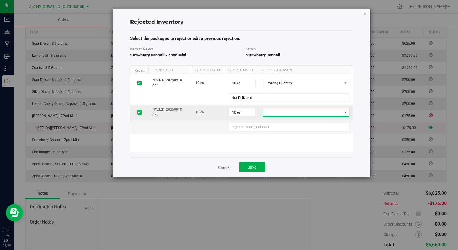
click at [272, 112] on span at bounding box center [302, 112] width 79 height 8
click at [281, 137] on li "Wrong Quantity" at bounding box center [303, 139] width 84 height 9
click at [273, 128] on 514b2bff-e642-44b4-acdb-cc1c887d6101 "text" at bounding box center [289, 127] width 121 height 9
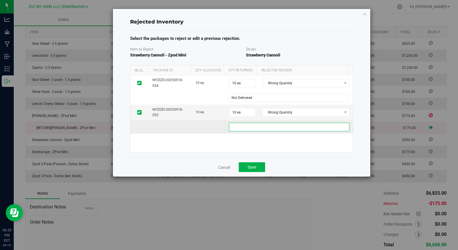
type 514b2bff-e642-44b4-acdb-cc1c887d6101 "Not Delivered"
click at [246, 140] on div "NYZIZDI-20250918-054 10 ea 10 ea 10 Wrong Quantity Defect Wrong Item Wrong Quan…" at bounding box center [242, 113] width 223 height 77
click at [252, 170] on button "Save" at bounding box center [252, 167] width 26 height 10
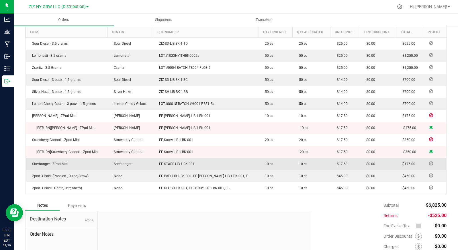
click at [430, 164] on icon at bounding box center [432, 163] width 4 height 3
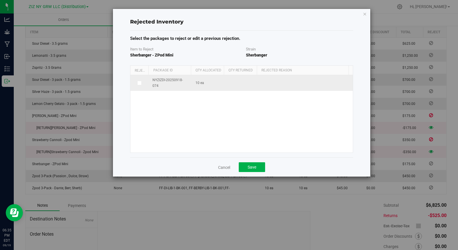
click at [141, 83] on span at bounding box center [139, 83] width 5 height 5
click at [0, 0] on input "checkbox" at bounding box center [0, 0] width 0 height 0
click at [281, 86] on span at bounding box center [302, 83] width 79 height 8
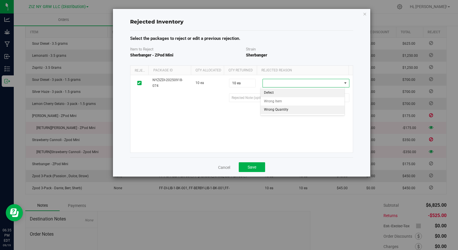
click at [293, 111] on li "Wrong Quantity" at bounding box center [303, 110] width 84 height 9
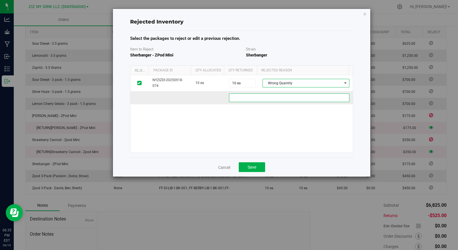
click at [268, 98] on 6a4e17c6-8569-4dcd-b9ff-732544f5a0e4 "text" at bounding box center [289, 98] width 121 height 9
type 6a4e17c6-8569-4dcd-b9ff-732544f5a0e4 "Not Delivered"
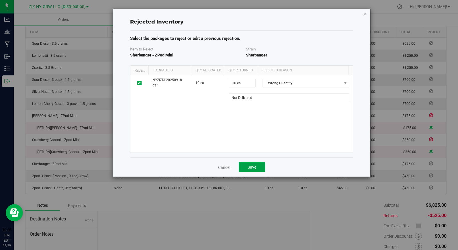
click at [253, 169] on span "Save" at bounding box center [252, 167] width 9 height 5
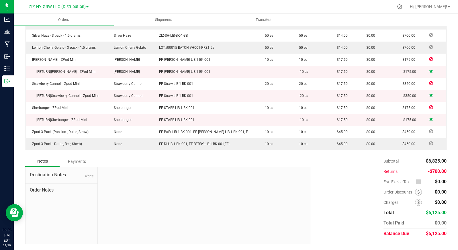
scroll to position [0, 0]
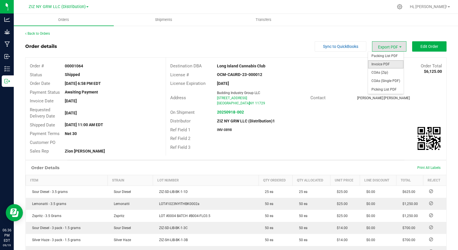
click at [389, 65] on span "Invoice PDF" at bounding box center [386, 64] width 36 height 8
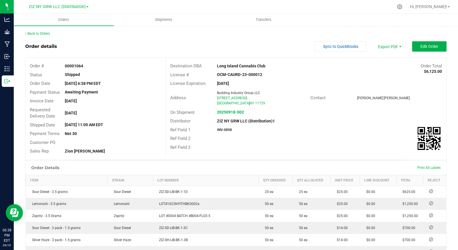
click at [112, 41] on div "Order details Sync to QuickBooks Export PDF Edit Order" at bounding box center [236, 46] width 422 height 10
click at [37, 35] on link "Back to Orders" at bounding box center [37, 34] width 25 height 4
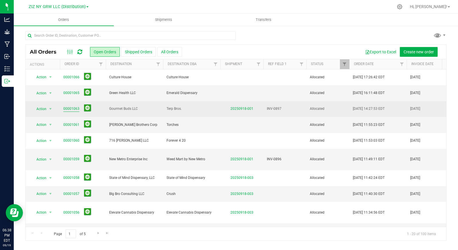
click at [75, 109] on link "00001063" at bounding box center [71, 108] width 16 height 5
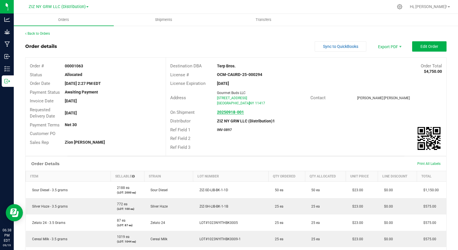
click at [226, 113] on strong "20250918-001" at bounding box center [230, 112] width 27 height 5
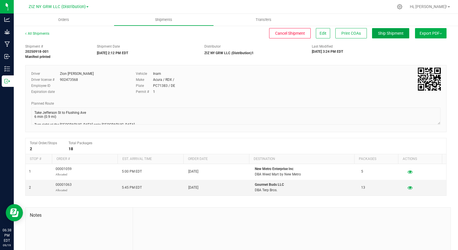
click at [378, 34] on span "Ship Shipment" at bounding box center [391, 33] width 26 height 5
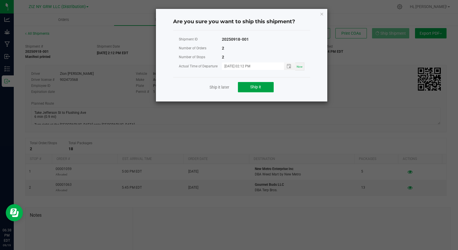
click at [266, 86] on button "Ship it" at bounding box center [256, 87] width 36 height 10
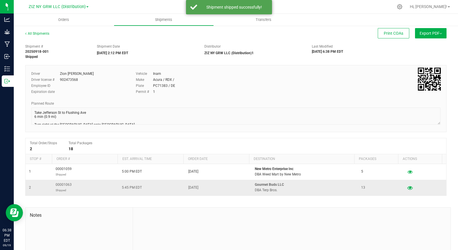
click at [408, 188] on icon "button" at bounding box center [410, 188] width 5 height 4
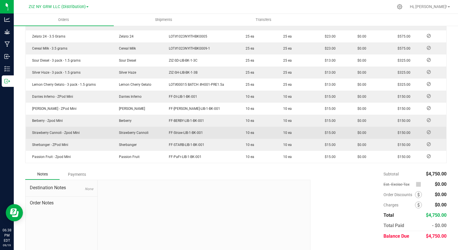
scroll to position [184, 0]
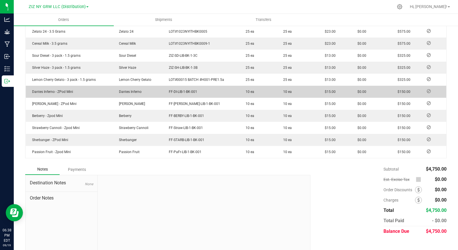
click at [427, 92] on icon at bounding box center [429, 91] width 4 height 3
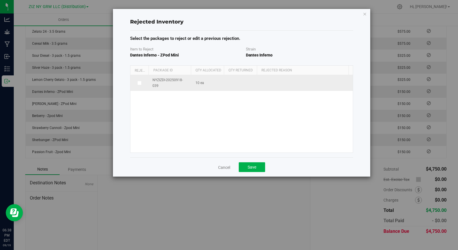
click at [141, 83] on span at bounding box center [139, 83] width 5 height 5
click at [0, 0] on input "checkbox" at bounding box center [0, 0] width 0 height 0
click at [270, 84] on span at bounding box center [302, 83] width 79 height 8
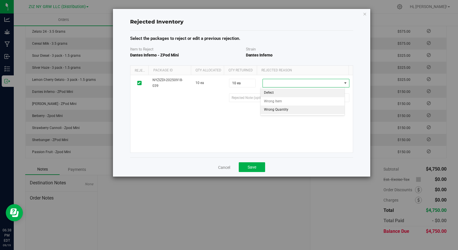
click at [291, 108] on li "Wrong Quantity" at bounding box center [303, 110] width 84 height 9
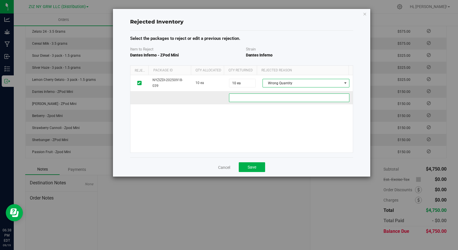
click at [280, 99] on 0b022128-b53e-44dc-84ac-9471e06b3ecc "text" at bounding box center [289, 98] width 121 height 9
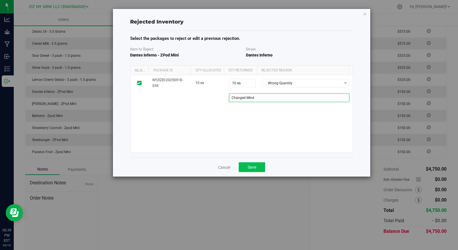
type 0b022128-b53e-44dc-84ac-9471e06b3ecc "Changed Mind"
click at [254, 167] on span "Save" at bounding box center [252, 167] width 9 height 5
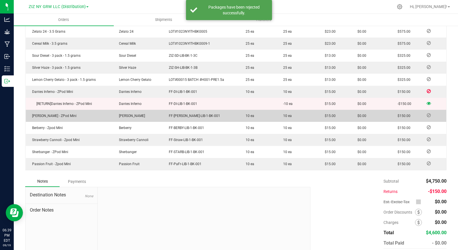
click at [427, 115] on icon at bounding box center [429, 115] width 4 height 3
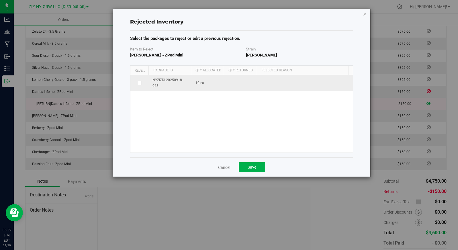
click at [140, 83] on icon at bounding box center [139, 83] width 3 height 0
click at [0, 0] on input "checkbox" at bounding box center [0, 0] width 0 height 0
click at [276, 85] on span at bounding box center [302, 83] width 79 height 8
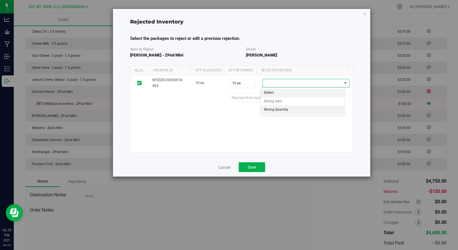
click at [287, 107] on li "Wrong Quantity" at bounding box center [303, 110] width 84 height 9
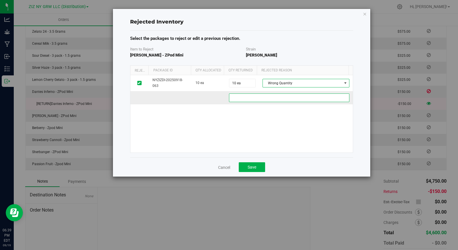
click at [278, 100] on ce7918c7-c8d7-4528-8246-12a415f71971 "text" at bounding box center [289, 98] width 121 height 9
type ce7918c7-c8d7-4528-8246-12a415f71971 "Changed Mind"
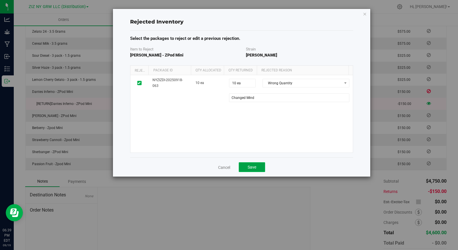
click at [252, 167] on span "Save" at bounding box center [252, 167] width 9 height 5
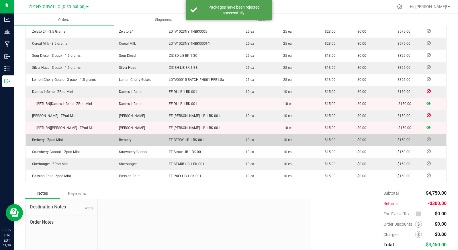
click at [427, 139] on icon at bounding box center [429, 139] width 4 height 3
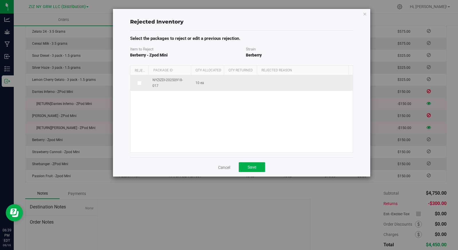
click at [186, 79] on span "NYZIZDI-20250918-017" at bounding box center [171, 82] width 36 height 11
click at [140, 83] on icon at bounding box center [139, 83] width 3 height 0
click at [0, 0] on input "checkbox" at bounding box center [0, 0] width 0 height 0
click at [284, 83] on span at bounding box center [302, 83] width 79 height 8
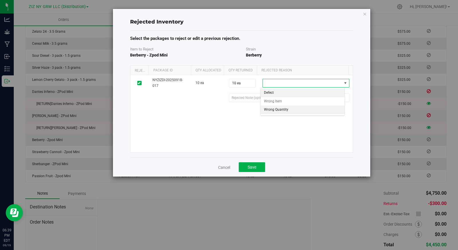
click at [301, 110] on li "Wrong Quantity" at bounding box center [303, 110] width 84 height 9
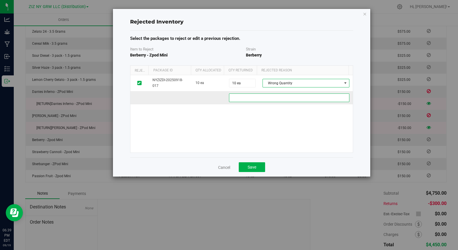
click at [285, 99] on 7bec940d-30a3-4f50-a3dd-a84e31470afa "text" at bounding box center [289, 98] width 121 height 9
type 7bec940d-30a3-4f50-a3dd-a84e31470afa "Changed Mind"
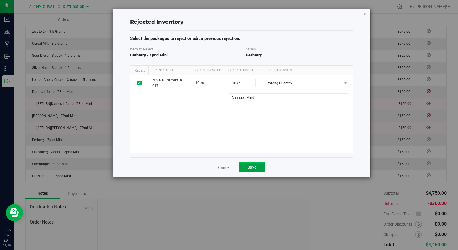
click at [251, 166] on span "Save" at bounding box center [252, 167] width 9 height 5
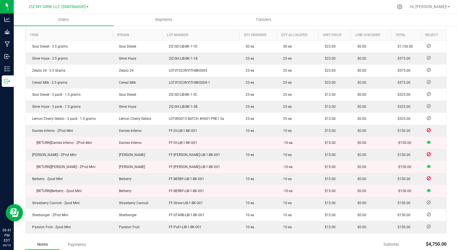
scroll to position [0, 0]
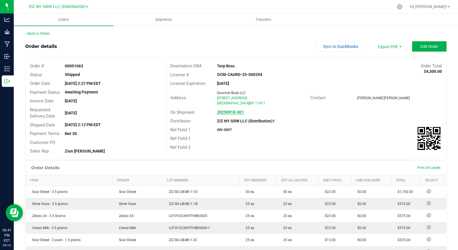
click at [236, 111] on strong "20250918-001" at bounding box center [230, 112] width 27 height 5
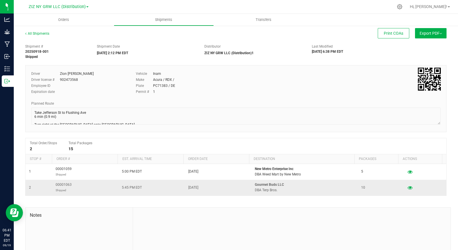
click at [246, 190] on td "[DATE]" at bounding box center [218, 187] width 67 height 15
click at [139, 191] on td "5:45 PM EDT" at bounding box center [151, 187] width 67 height 15
click at [344, 87] on div "Driver Zion [PERSON_NAME] Driver license # 902473568 Employee ID Expiration dat…" at bounding box center [236, 84] width 418 height 27
click at [424, 33] on span "Export PDF" at bounding box center [431, 33] width 22 height 5
click at [428, 54] on div "Manifest by Lot" at bounding box center [431, 55] width 53 height 4
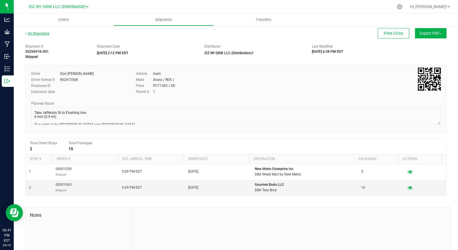
click at [36, 33] on link "All Shipments" at bounding box center [37, 34] width 24 height 4
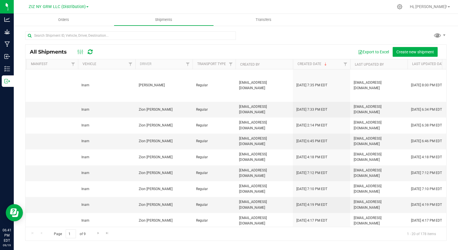
scroll to position [0, 183]
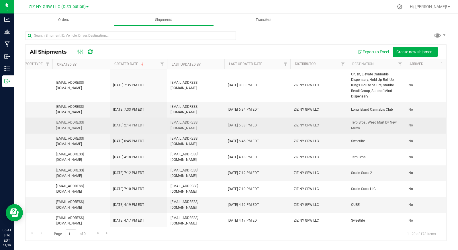
click at [275, 122] on td "[DATE] 6:38 PM EDT" at bounding box center [258, 126] width 66 height 16
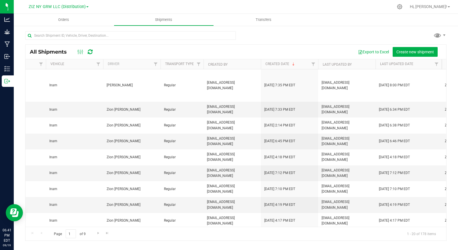
scroll to position [0, 146]
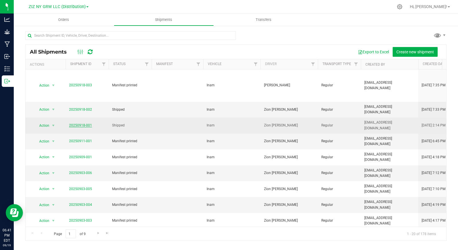
click at [86, 123] on link "20250918-001" at bounding box center [80, 125] width 23 height 4
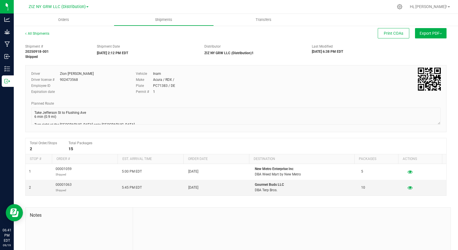
click at [424, 30] on button "Export PDF" at bounding box center [431, 33] width 32 height 10
click at [426, 56] on div "Manifest by Lot" at bounding box center [431, 55] width 53 height 4
click at [408, 188] on icon "button" at bounding box center [410, 188] width 5 height 4
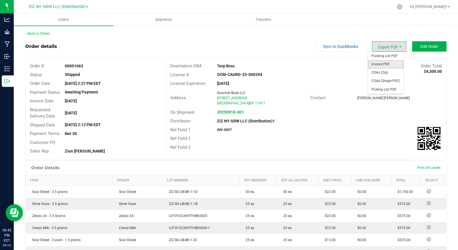
click at [388, 60] on span "Invoice PDF" at bounding box center [386, 64] width 36 height 8
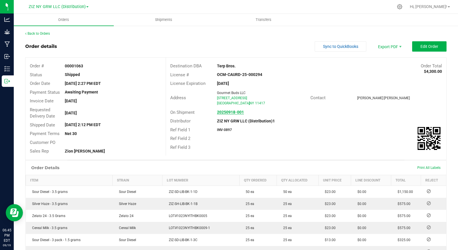
click at [226, 110] on strong "20250918-001" at bounding box center [230, 112] width 27 height 5
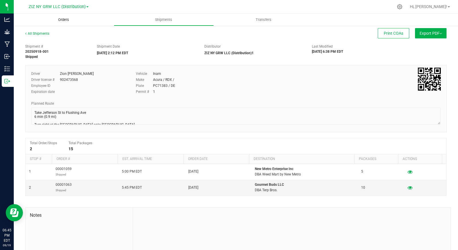
click at [65, 20] on span "Orders" at bounding box center [63, 19] width 26 height 5
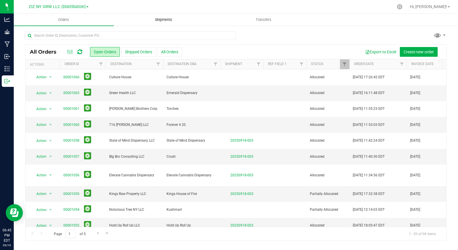
click at [180, 20] on span "Shipments" at bounding box center [163, 19] width 33 height 5
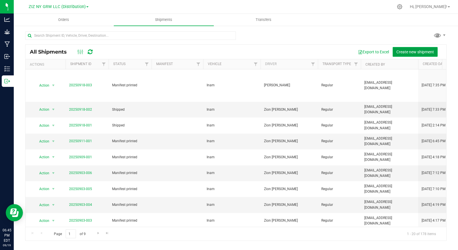
click at [411, 53] on span "Create new shipment" at bounding box center [416, 52] width 38 height 5
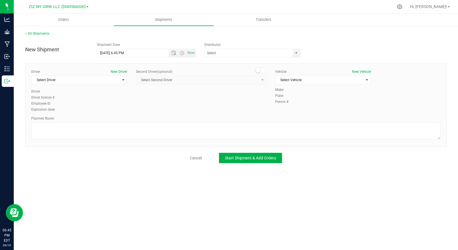
click at [258, 70] on small at bounding box center [258, 70] width 5 height 5
click at [40, 34] on link "All Shipments" at bounding box center [37, 34] width 24 height 4
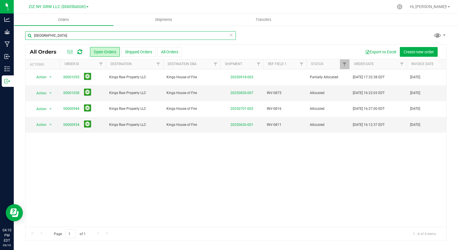
click at [65, 37] on input "kings house" at bounding box center [130, 35] width 211 height 9
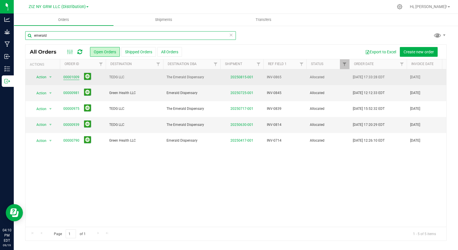
type input "emerald"
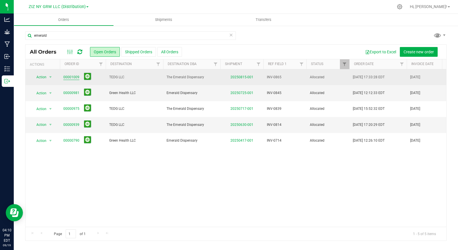
click at [70, 77] on link "00001009" at bounding box center [71, 77] width 16 height 5
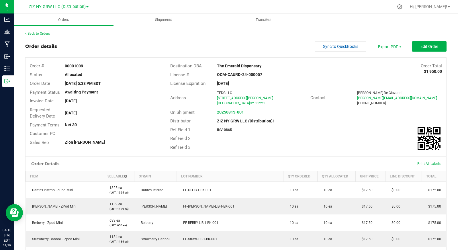
click at [42, 34] on link "Back to Orders" at bounding box center [37, 34] width 25 height 4
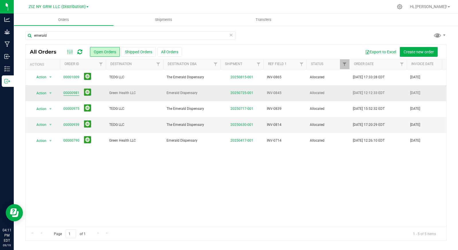
click at [66, 93] on link "00000981" at bounding box center [71, 92] width 16 height 5
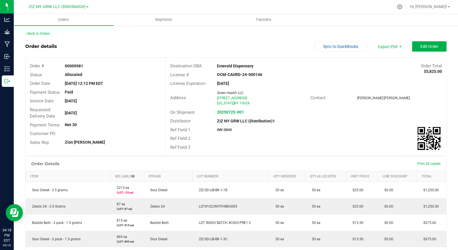
click at [38, 31] on div "Back to Orders" at bounding box center [236, 33] width 422 height 5
click at [44, 33] on link "Back to Orders" at bounding box center [37, 34] width 25 height 4
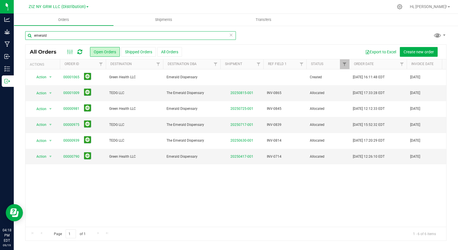
click at [132, 33] on input "emerald" at bounding box center [130, 35] width 211 height 9
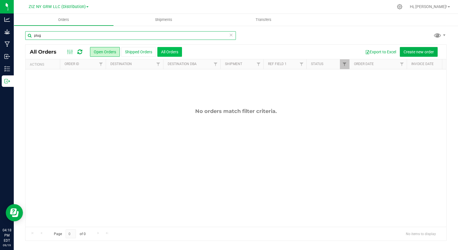
type input "plug"
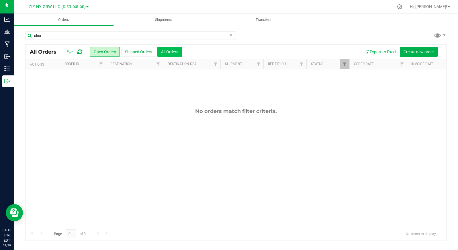
click at [170, 53] on button "All Orders" at bounding box center [170, 52] width 25 height 10
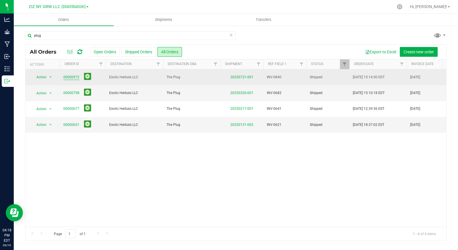
click at [75, 77] on link "00000972" at bounding box center [71, 77] width 16 height 5
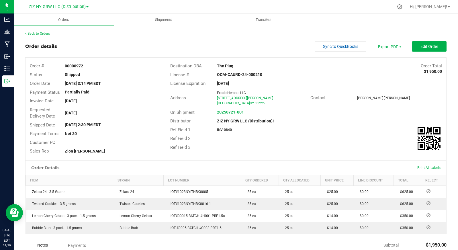
click at [42, 33] on link "Back to Orders" at bounding box center [37, 34] width 25 height 4
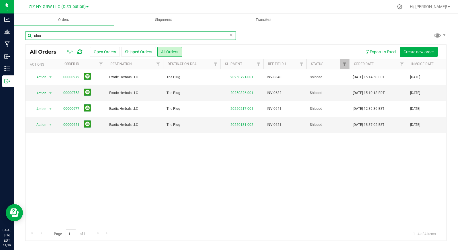
click at [71, 34] on input "plug" at bounding box center [130, 35] width 211 height 9
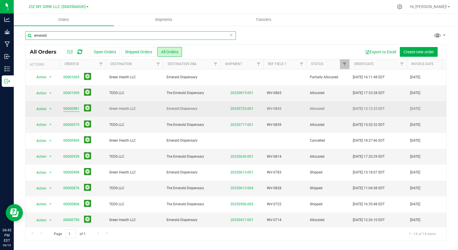
type input "emerald"
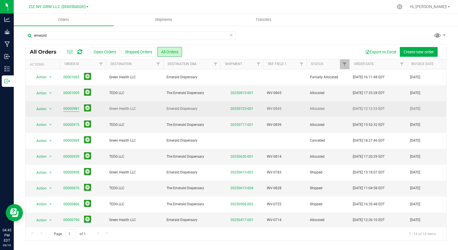
click at [69, 110] on link "00000981" at bounding box center [71, 108] width 16 height 5
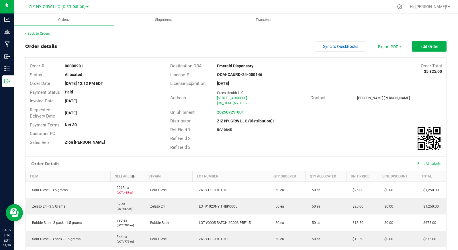
click at [46, 33] on link "Back to Orders" at bounding box center [37, 34] width 25 height 4
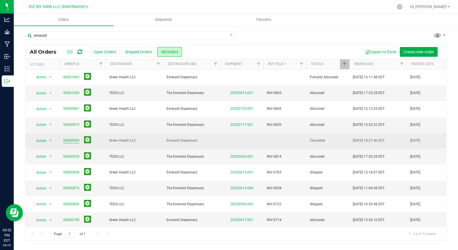
click at [71, 141] on link "00000969" at bounding box center [71, 140] width 16 height 5
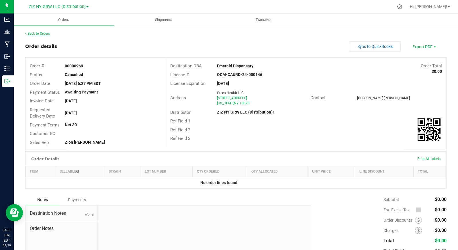
click at [38, 33] on link "Back to Orders" at bounding box center [37, 34] width 25 height 4
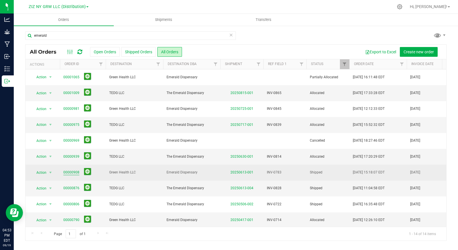
click at [76, 171] on link "00000908" at bounding box center [71, 172] width 16 height 5
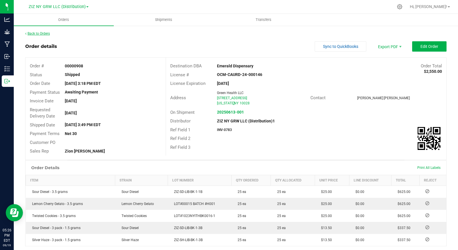
click at [45, 35] on link "Back to Orders" at bounding box center [37, 34] width 25 height 4
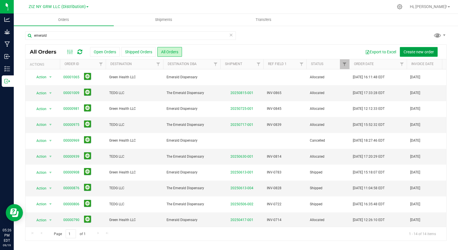
click at [423, 52] on span "Create new order" at bounding box center [419, 52] width 30 height 5
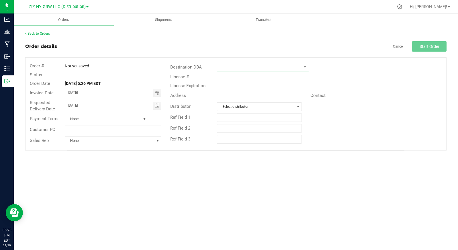
click at [238, 67] on span at bounding box center [259, 67] width 84 height 8
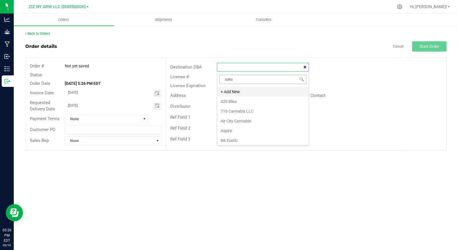
type input "cultur"
click at [237, 92] on li "Culture House" at bounding box center [263, 92] width 92 height 10
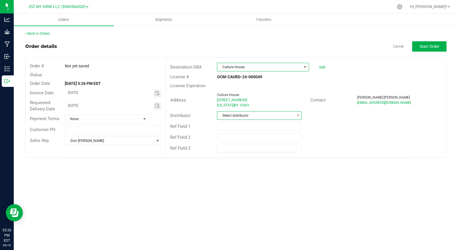
click at [253, 115] on span "Select distributor" at bounding box center [255, 116] width 77 height 8
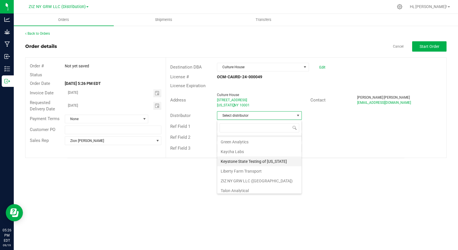
scroll to position [21, 0]
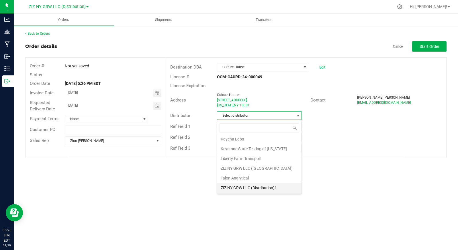
click at [261, 186] on li "ZIZ NY GRW LLC (Distribution)1" at bounding box center [259, 188] width 84 height 10
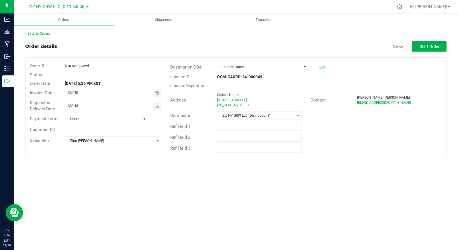
click at [127, 121] on span "None" at bounding box center [103, 119] width 76 height 8
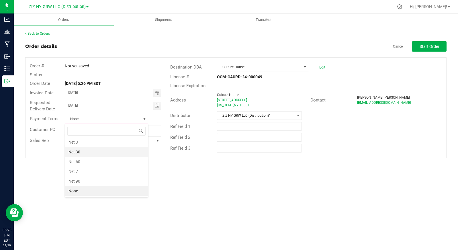
click at [110, 153] on li "Net 30" at bounding box center [106, 152] width 83 height 10
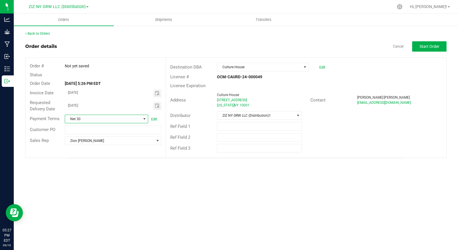
click at [172, 170] on div "Orders Shipments Transfers Back to Orders Order details Cancel Start Order Orde…" at bounding box center [236, 132] width 445 height 236
click at [341, 140] on div "Ref Field 2" at bounding box center [306, 137] width 281 height 11
click at [433, 48] on span "Start Order" at bounding box center [430, 46] width 20 height 5
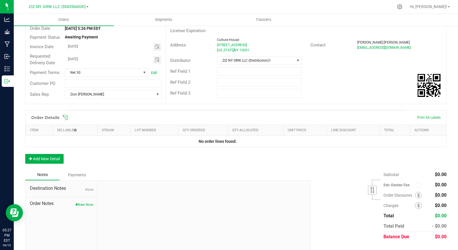
scroll to position [69, 0]
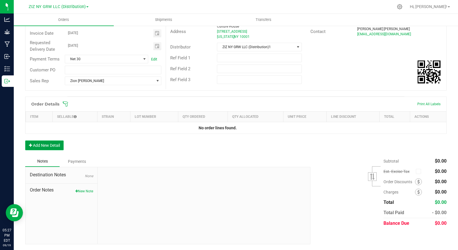
click at [57, 142] on button "Add New Detail" at bounding box center [44, 146] width 38 height 10
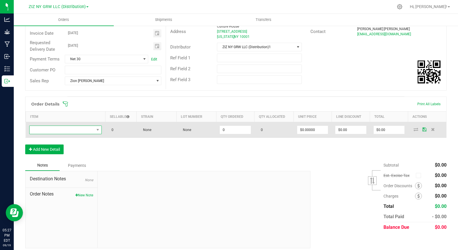
click at [59, 129] on span "NO DATA FOUND" at bounding box center [62, 130] width 65 height 8
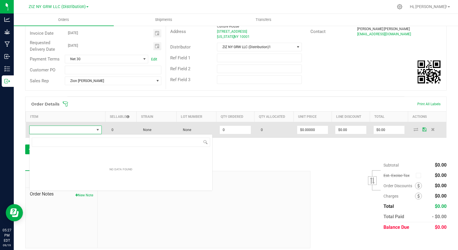
scroll to position [9, 72]
type input "h"
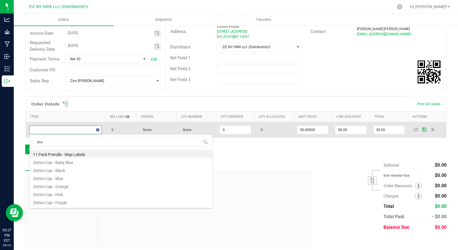
type input "sher"
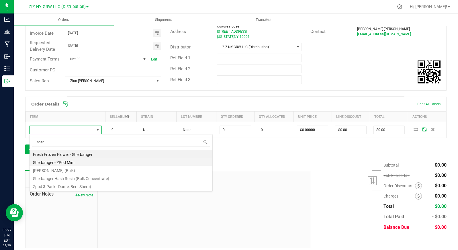
click at [89, 162] on li "Sherbanger - ZPod Mini" at bounding box center [121, 162] width 183 height 8
type input "0 ea"
type input "$17.50000"
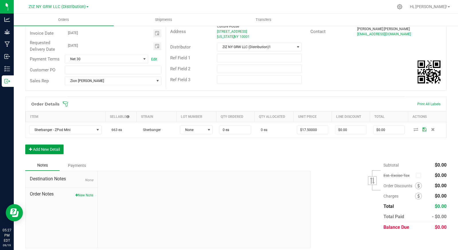
click at [57, 146] on button "Add New Detail" at bounding box center [44, 150] width 38 height 10
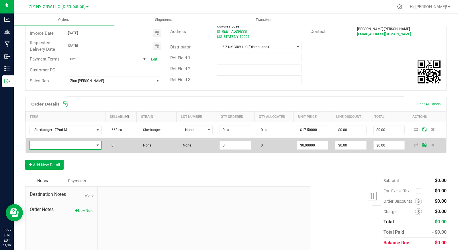
click at [59, 146] on span "NO DATA FOUND" at bounding box center [62, 145] width 65 height 8
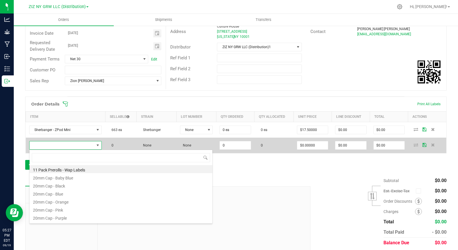
scroll to position [9, 71]
type input "passion"
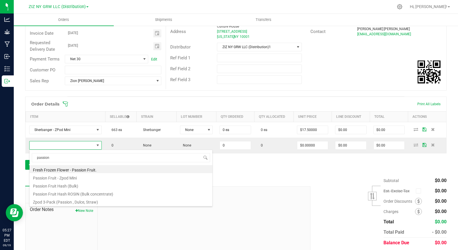
click at [97, 177] on li "Passion Fruit - Zpod Mini" at bounding box center [121, 177] width 183 height 8
type input "0 ea"
type input "$17.50000"
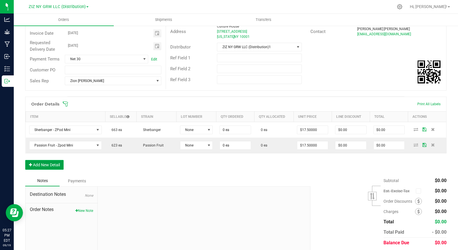
click at [61, 167] on button "Add New Detail" at bounding box center [44, 165] width 38 height 10
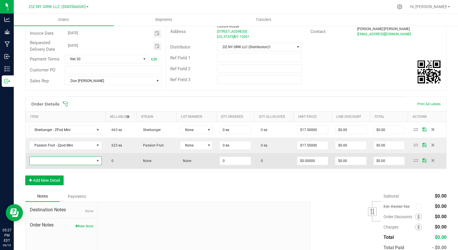
click at [56, 160] on span "NO DATA FOUND" at bounding box center [62, 161] width 65 height 8
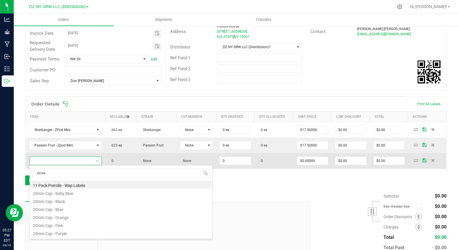
type input "strawb"
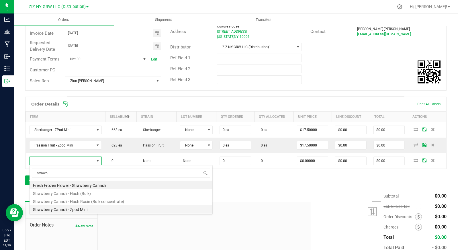
click at [94, 209] on li "Strawberry Cannoli - Zpod Mini" at bounding box center [121, 209] width 183 height 8
type input "0 ea"
type input "$17.50000"
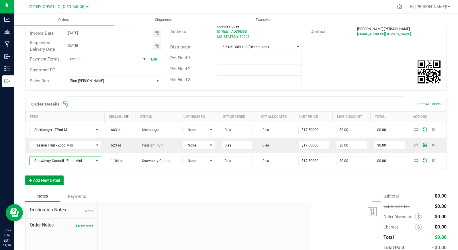
click at [58, 182] on button "Add New Detail" at bounding box center [44, 181] width 38 height 10
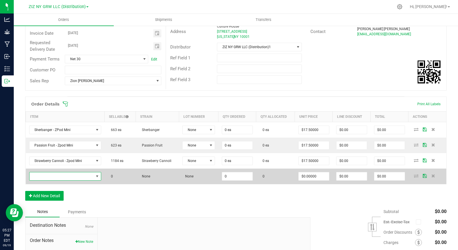
click at [61, 175] on span "NO DATA FOUND" at bounding box center [62, 176] width 64 height 8
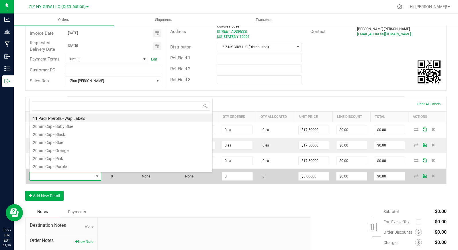
scroll to position [9, 70]
type input "uva"
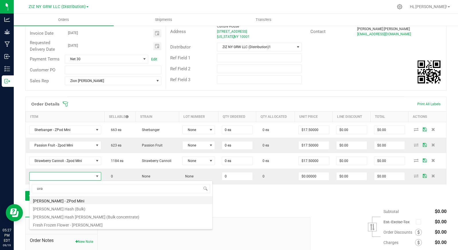
click at [90, 200] on li "[PERSON_NAME] - ZPod Mini" at bounding box center [121, 200] width 183 height 8
type input "0 ea"
type input "$17.50000"
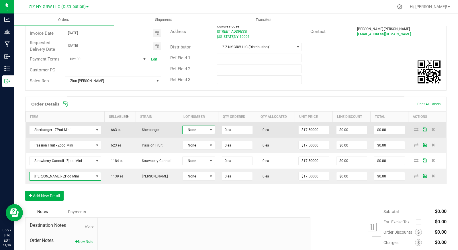
click at [209, 130] on span at bounding box center [211, 130] width 5 height 5
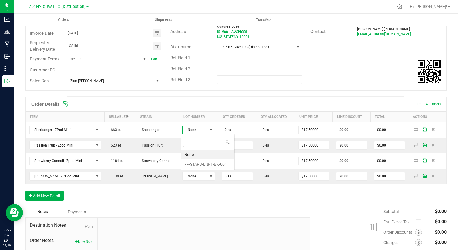
scroll to position [9, 32]
click at [205, 163] on li "FF-STARB-LIB-1-BK-001" at bounding box center [208, 165] width 54 height 10
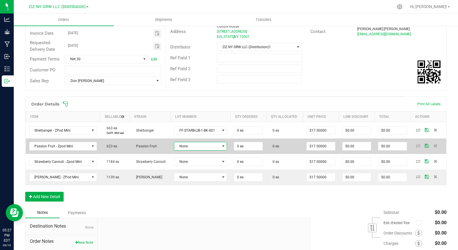
click at [202, 147] on span "None" at bounding box center [196, 146] width 45 height 8
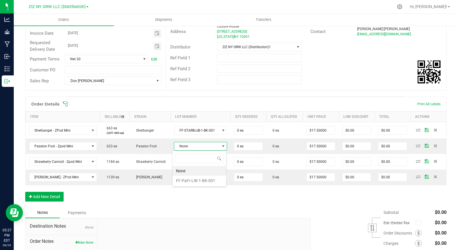
scroll to position [9, 53]
click at [202, 180] on li "FF-PaFr-LIB-1-BK-001" at bounding box center [200, 181] width 54 height 10
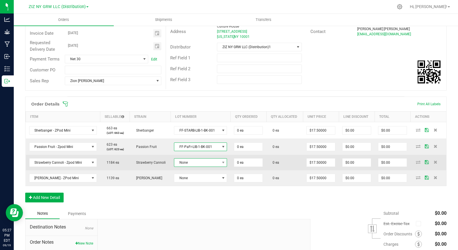
click at [206, 163] on span "None" at bounding box center [196, 163] width 45 height 8
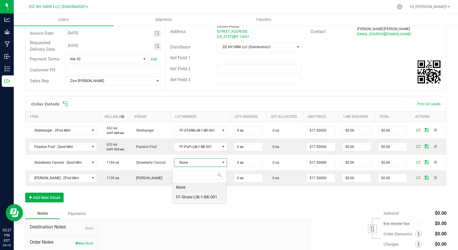
click at [208, 199] on li "FF-Straw-LIB-1-BK-001" at bounding box center [200, 197] width 54 height 10
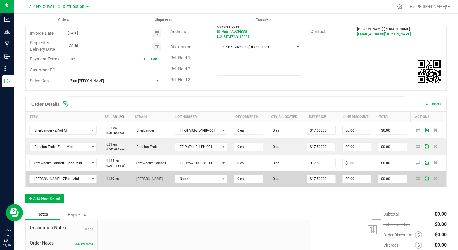
click at [207, 180] on span "None" at bounding box center [197, 179] width 45 height 8
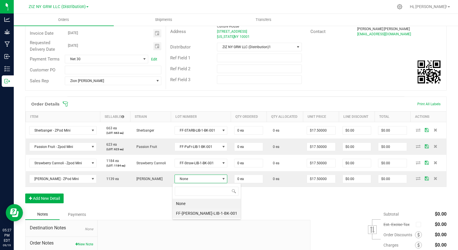
click at [207, 214] on li "FF-[PERSON_NAME]-LIB-1-BK-001" at bounding box center [207, 214] width 68 height 10
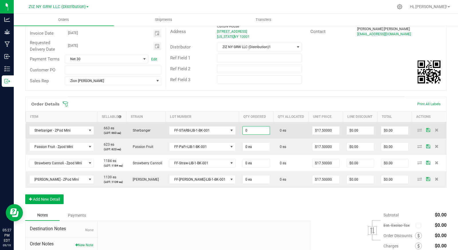
click at [245, 133] on input "0" at bounding box center [256, 131] width 27 height 8
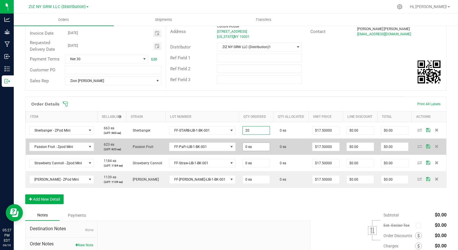
type input "20 ea"
type input "$350.00"
click at [243, 148] on input "0" at bounding box center [256, 147] width 27 height 8
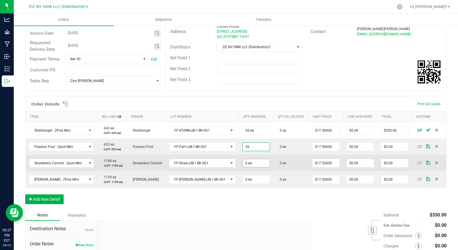
type input "20 ea"
type input "$350.00"
click at [243, 162] on input "0" at bounding box center [256, 163] width 27 height 8
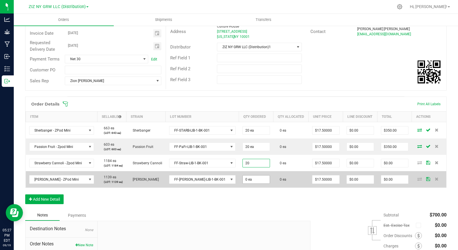
type input "20 ea"
type input "$350.00"
click at [250, 180] on input "0" at bounding box center [256, 180] width 27 height 8
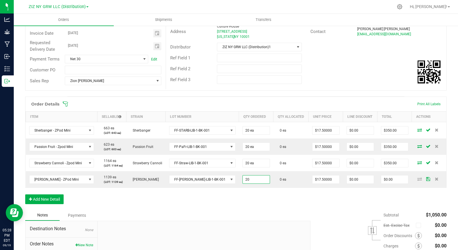
type input "20 ea"
type input "$350.00"
click at [267, 197] on div "Order Details Print All Labels Item Sellable Strain Lot Number Qty Ordered Qty …" at bounding box center [236, 153] width 422 height 113
click at [303, 201] on div "Order Details Print All Labels Item Sellable Strain Lot Number Qty Ordered Qty …" at bounding box center [236, 153] width 422 height 113
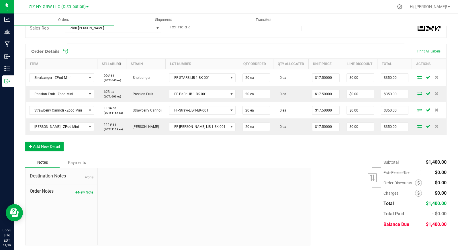
scroll to position [123, 0]
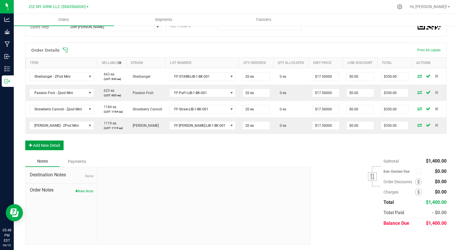
click at [54, 144] on button "Add New Detail" at bounding box center [44, 146] width 38 height 10
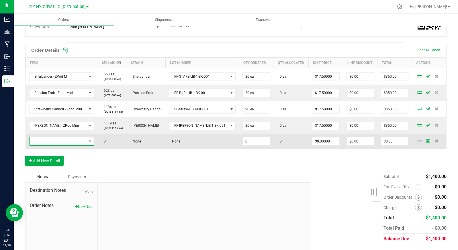
click at [70, 139] on span "NO DATA FOUND" at bounding box center [58, 141] width 57 height 8
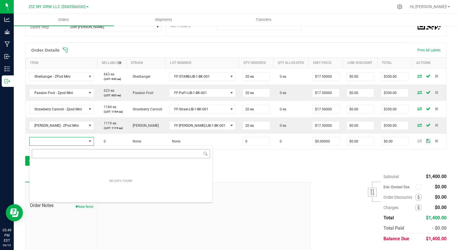
scroll to position [9, 66]
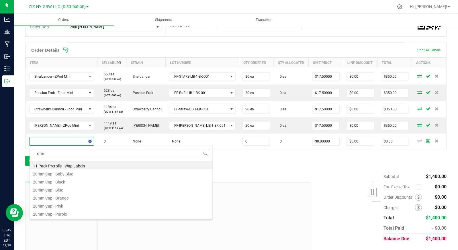
type input "silver"
click at [106, 212] on li "Silver Haze - 3 pack - 1.5 grams" at bounding box center [121, 213] width 183 height 8
type input "0 ea"
type input "$14.00000"
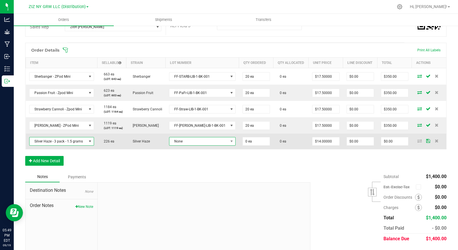
click at [188, 139] on span "None" at bounding box center [199, 141] width 59 height 8
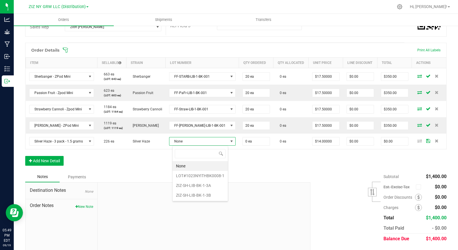
scroll to position [9, 53]
click at [213, 195] on li "ZIZ-SH-LIB-BK-1-3B" at bounding box center [200, 196] width 55 height 10
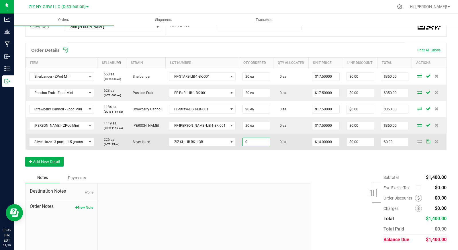
click at [250, 144] on input "0" at bounding box center [256, 142] width 27 height 8
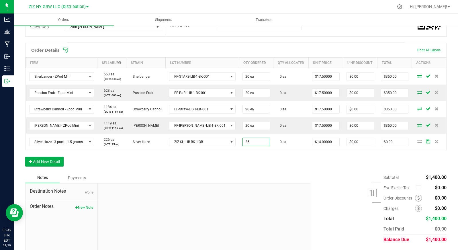
type input "25 ea"
type input "$350.00"
click at [302, 164] on div "Order Details Print All Labels Item Sellable Strain Lot Number Qty Ordered Qty …" at bounding box center [236, 108] width 422 height 130
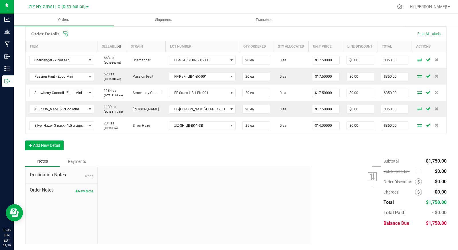
scroll to position [0, 0]
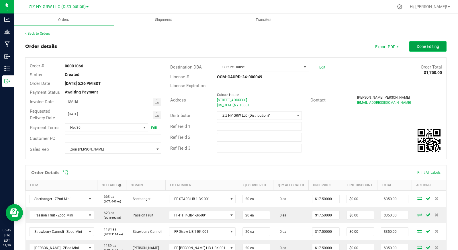
click at [428, 46] on span "Done Editing" at bounding box center [428, 46] width 22 height 5
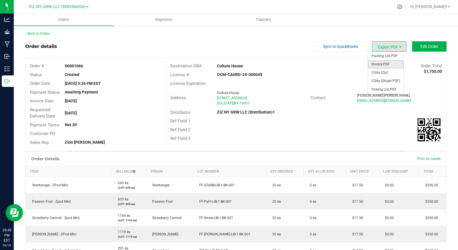
click at [394, 63] on span "Invoice PDF" at bounding box center [386, 64] width 36 height 8
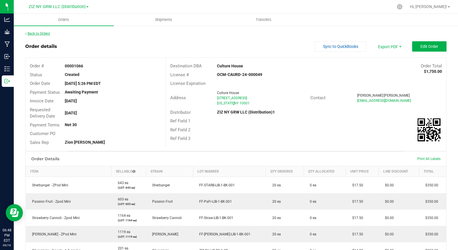
click at [42, 34] on link "Back to Orders" at bounding box center [37, 34] width 25 height 4
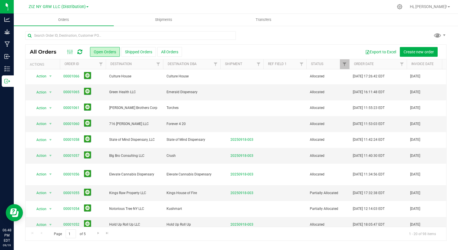
scroll to position [1, 0]
click at [163, 54] on button "All Orders" at bounding box center [170, 52] width 25 height 10
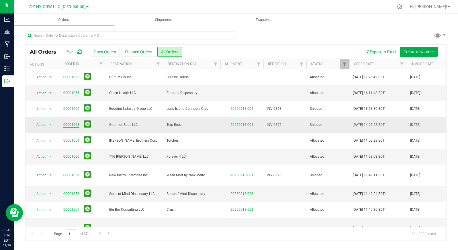
click at [75, 124] on link "00001063" at bounding box center [71, 124] width 16 height 5
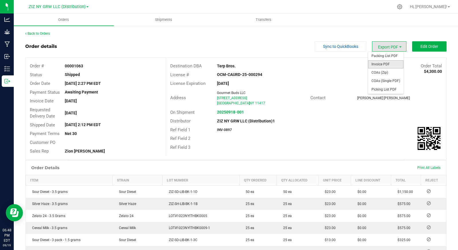
click at [389, 65] on span "Invoice PDF" at bounding box center [386, 64] width 36 height 8
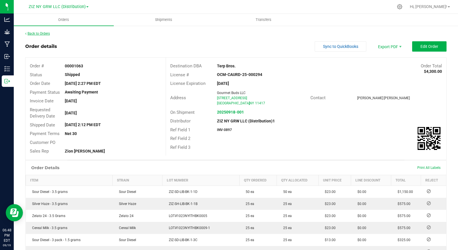
click at [36, 35] on link "Back to Orders" at bounding box center [37, 34] width 25 height 4
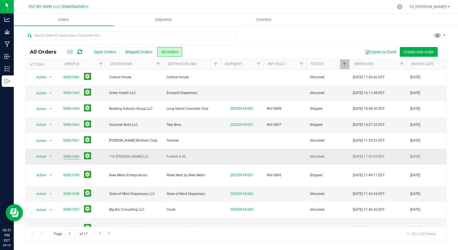
click at [71, 156] on link "00001060" at bounding box center [71, 156] width 16 height 5
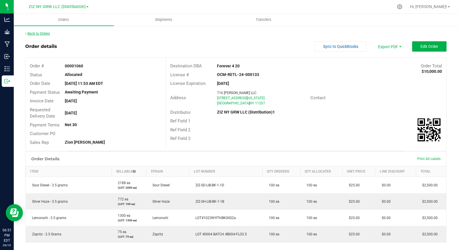
click at [38, 32] on link "Back to Orders" at bounding box center [37, 34] width 25 height 4
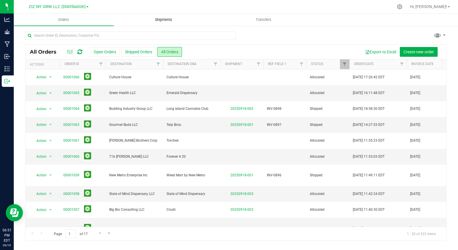
click at [167, 19] on span "Shipments" at bounding box center [163, 19] width 33 height 5
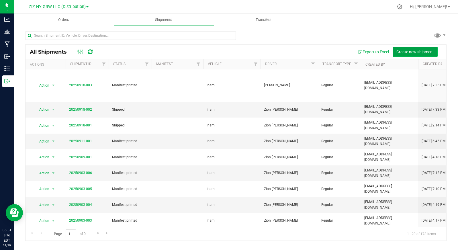
click at [416, 50] on span "Create new shipment" at bounding box center [416, 52] width 38 height 5
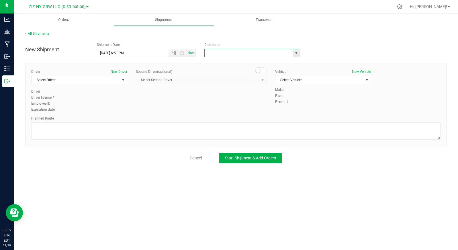
click at [238, 54] on input "text" at bounding box center [248, 53] width 86 height 8
click at [296, 52] on span "select" at bounding box center [296, 53] width 5 height 5
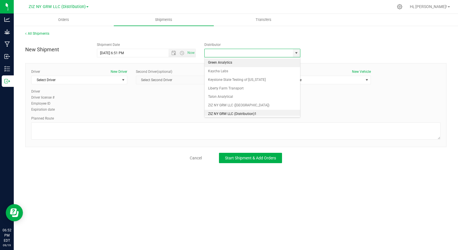
click at [257, 115] on li "ZIZ NY GRW LLC (Distribution)1" at bounding box center [253, 114] width 96 height 9
type input "ZIZ NY GRW LLC (Distribution)1"
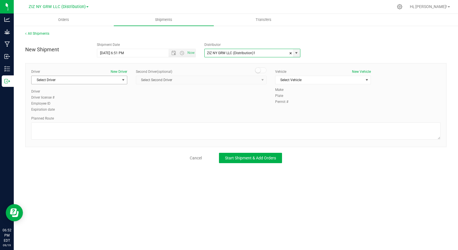
click at [120, 81] on span "select" at bounding box center [123, 80] width 7 height 8
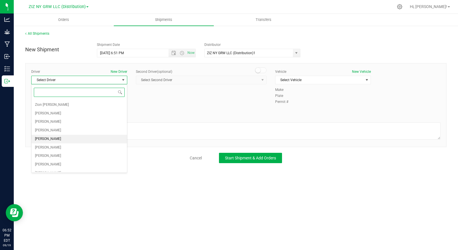
scroll to position [16, 0]
click at [89, 114] on li "[PERSON_NAME]" at bounding box center [80, 114] width 96 height 9
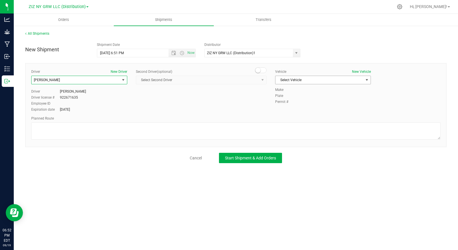
click at [314, 79] on span "Select Vehicle" at bounding box center [320, 80] width 88 height 8
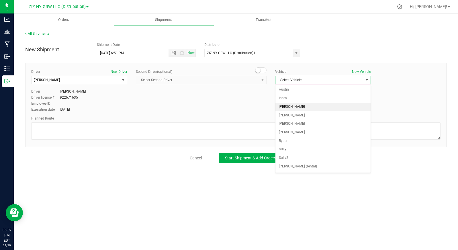
click at [308, 106] on li "[PERSON_NAME]" at bounding box center [324, 107] width 96 height 9
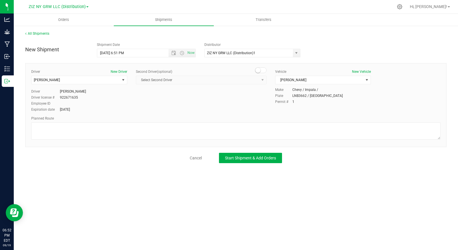
click at [164, 109] on div "Driver New Driver Ivan Jines Select Driver Zasha Devila Richard Donoso Zion Fos…" at bounding box center [236, 91] width 418 height 44
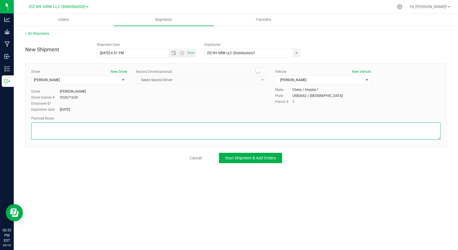
click at [115, 131] on textarea at bounding box center [236, 131] width 410 height 17
click at [61, 133] on textarea at bounding box center [236, 131] width 410 height 17
paste textarea "Head northeast on George St toward Central Ave  0.1 mi Turn right onto Central…"
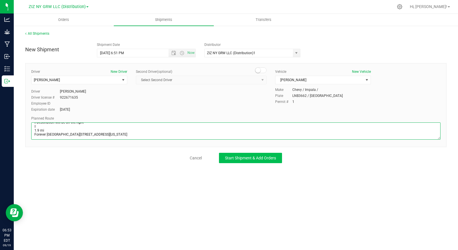
type textarea "Head northeast on George St toward Central Ave  0.1 mi Turn right onto Central…"
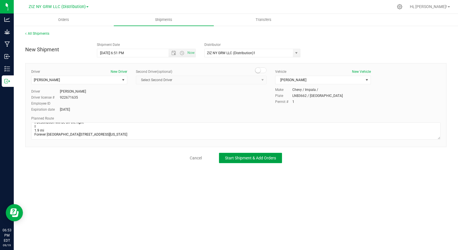
click at [248, 159] on span "Start Shipment & Add Orders" at bounding box center [250, 158] width 51 height 5
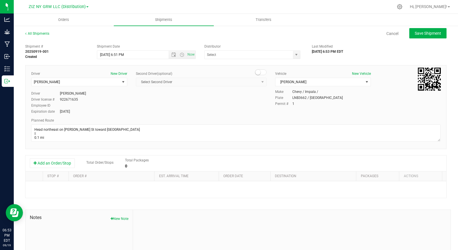
type input "ZIZ NY GRW LLC (Distribution)1"
click at [66, 164] on button "Add an Order/Stop" at bounding box center [52, 163] width 45 height 10
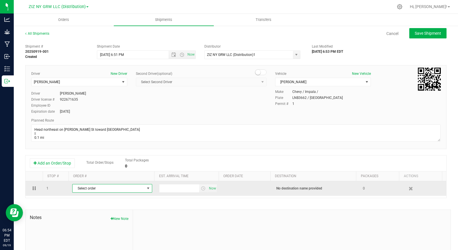
click at [108, 186] on span "Select order" at bounding box center [109, 188] width 72 height 8
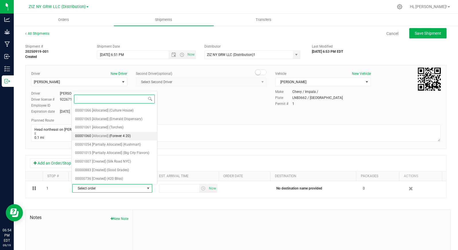
click at [134, 135] on li "00001060 [Allocated] (Forever 4 20)" at bounding box center [115, 136] width 86 height 9
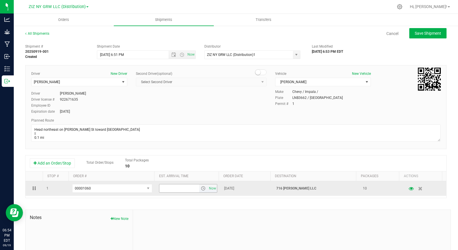
click at [201, 188] on span "select" at bounding box center [203, 188] width 5 height 5
click at [208, 188] on span "Now" at bounding box center [213, 188] width 10 height 8
click at [201, 189] on span "select" at bounding box center [203, 188] width 5 height 5
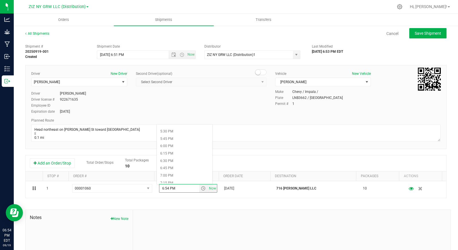
scroll to position [518, 0]
click at [191, 178] on li "7:15 PM" at bounding box center [185, 179] width 56 height 7
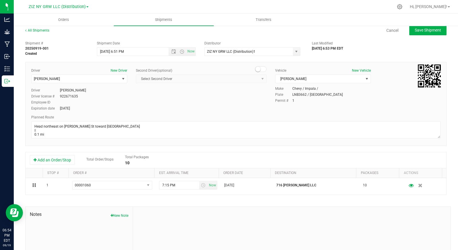
scroll to position [0, 0]
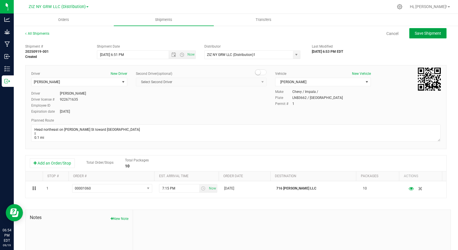
click at [421, 33] on span "Save Shipment" at bounding box center [428, 33] width 26 height 5
type input "9/19/2025 10:51 PM"
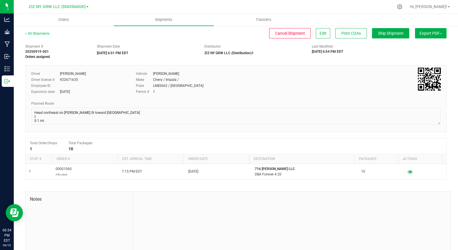
click at [432, 39] on div "Export PDF Manifest by Package ID Manifest by Lot Standard Maine Trip Ticket" at bounding box center [430, 36] width 34 height 10
click at [432, 35] on span "Export PDF" at bounding box center [431, 33] width 22 height 5
click at [425, 51] on li "Manifest by Lot" at bounding box center [430, 54] width 58 height 9
click at [40, 33] on link "All Shipments" at bounding box center [37, 34] width 24 height 4
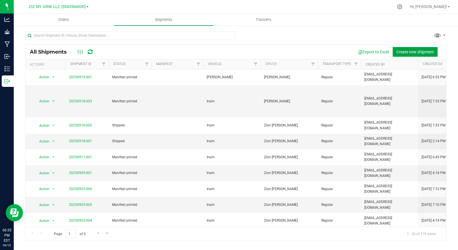
click at [412, 51] on span "Create new shipment" at bounding box center [416, 52] width 38 height 5
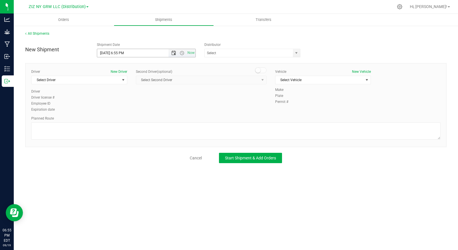
click at [174, 54] on span "Open the date view" at bounding box center [174, 53] width 5 height 5
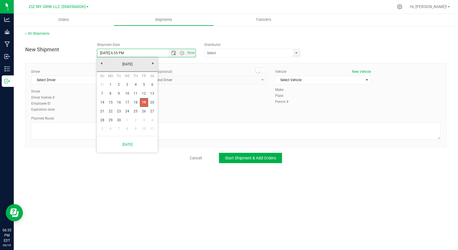
click at [145, 102] on link "19" at bounding box center [144, 102] width 8 height 9
click at [299, 54] on span "select" at bounding box center [296, 53] width 5 height 5
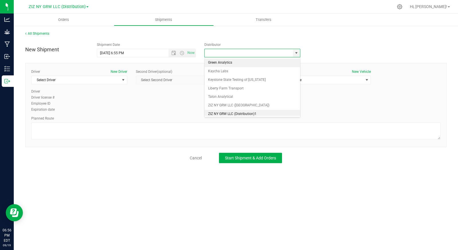
click at [260, 114] on li "ZIZ NY GRW LLC (Distribution)1" at bounding box center [253, 114] width 96 height 9
type input "ZIZ NY GRW LLC (Distribution)1"
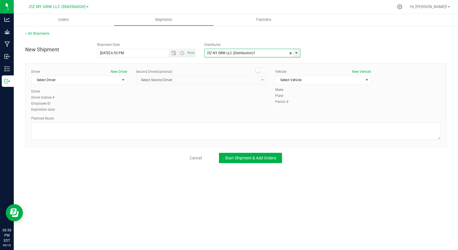
scroll to position [2, 0]
click at [123, 81] on span "select" at bounding box center [123, 80] width 5 height 5
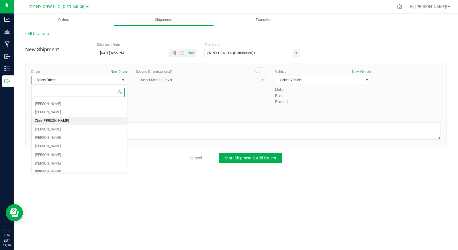
click at [78, 124] on li "Zion [PERSON_NAME]" at bounding box center [80, 121] width 96 height 9
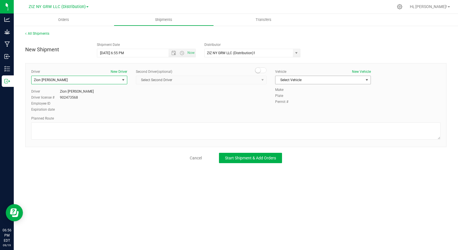
click at [322, 82] on span "Select Vehicle" at bounding box center [320, 80] width 88 height 8
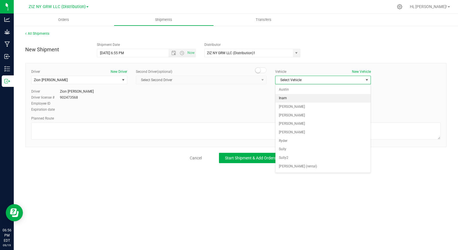
click at [307, 99] on li "Inam" at bounding box center [324, 98] width 96 height 9
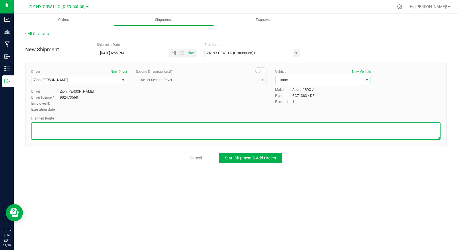
click at [101, 135] on textarea at bounding box center [236, 131] width 410 height 17
paste textarea "Get on I-278 E from George St, Knickerbocker Ave, Morgan Ave and Vandervoort Av…"
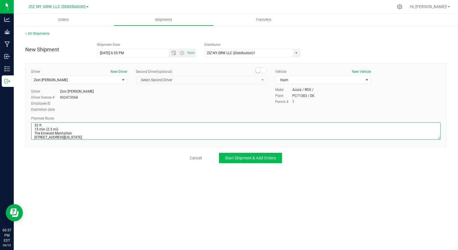
type textarea "Get on I-278 E from George St, Knickerbocker Ave, Morgan Ave and Vandervoort Av…"
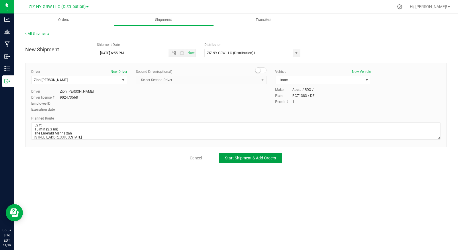
click at [247, 158] on span "Start Shipment & Add Orders" at bounding box center [250, 158] width 51 height 5
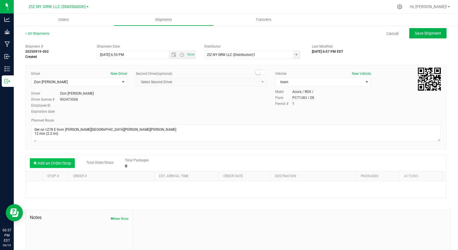
click at [63, 162] on button "Add an Order/Stop" at bounding box center [52, 163] width 45 height 10
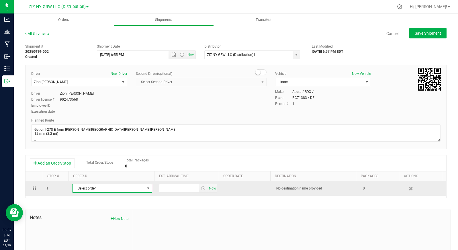
click at [88, 190] on span "Select order" at bounding box center [109, 188] width 72 height 8
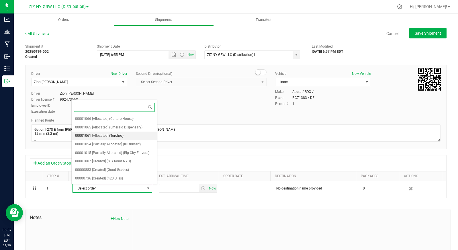
click at [131, 136] on li "00001061 [Allocated] (Torches)" at bounding box center [115, 136] width 86 height 9
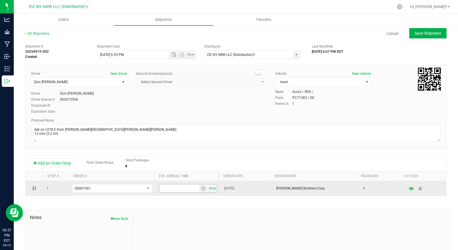
click at [201, 189] on span "select" at bounding box center [203, 188] width 5 height 5
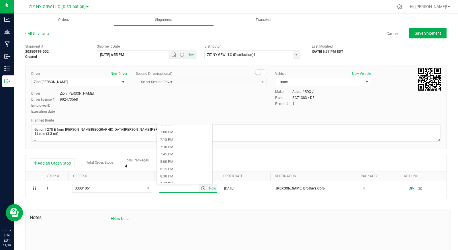
scroll to position [561, 0]
click at [175, 142] on li "7:30 PM" at bounding box center [185, 142] width 56 height 7
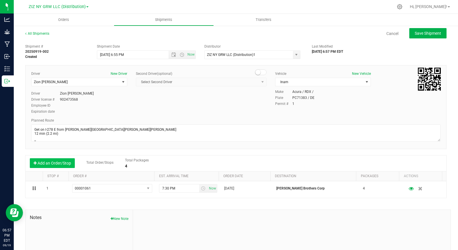
click at [50, 164] on button "Add an Order/Stop" at bounding box center [52, 163] width 45 height 10
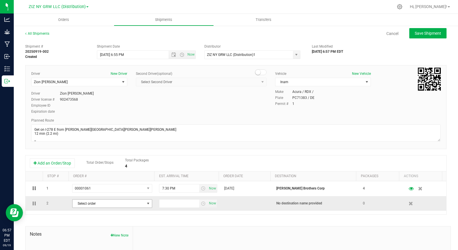
click at [106, 205] on span "Select order" at bounding box center [109, 204] width 72 height 8
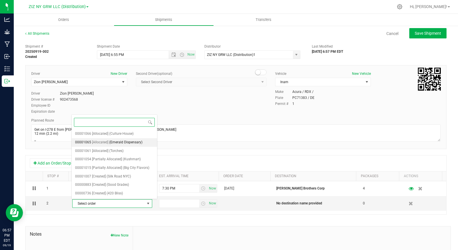
click at [144, 143] on li "00001065 [Allocated] (Emerald Dispensary)" at bounding box center [115, 142] width 86 height 9
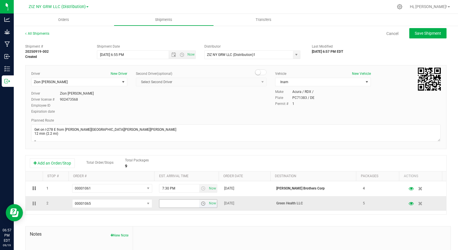
click at [192, 204] on input "text" at bounding box center [180, 204] width 40 height 8
click at [201, 205] on span "select" at bounding box center [203, 203] width 5 height 5
click at [187, 189] on li "8:00 PM" at bounding box center [185, 189] width 56 height 7
click at [417, 34] on span "Save Shipment" at bounding box center [428, 33] width 26 height 5
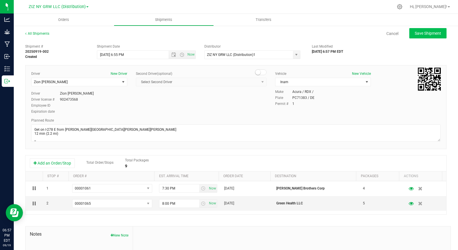
type input "9/19/2025 10:55 PM"
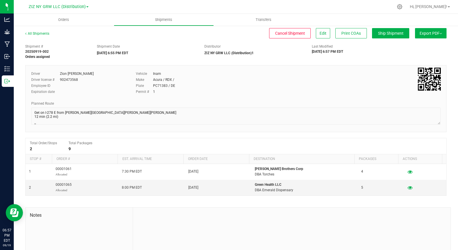
click at [422, 34] on span "Export PDF" at bounding box center [431, 33] width 22 height 5
click at [418, 53] on span "Manifest by Lot" at bounding box center [417, 55] width 24 height 4
click at [42, 34] on link "All Shipments" at bounding box center [37, 34] width 24 height 4
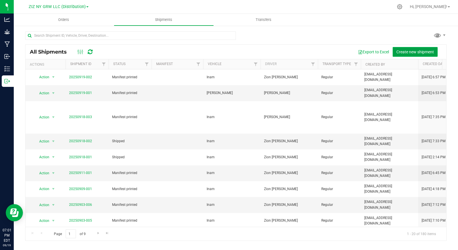
click at [407, 51] on span "Create new shipment" at bounding box center [416, 52] width 38 height 5
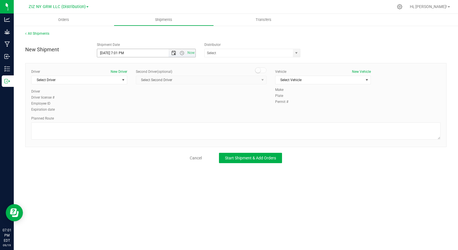
click at [175, 52] on span "Open the date view" at bounding box center [174, 53] width 5 height 5
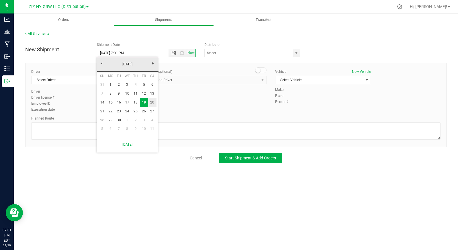
click at [151, 103] on link "20" at bounding box center [152, 102] width 8 height 9
click at [182, 54] on span "Open the time view" at bounding box center [182, 53] width 5 height 5
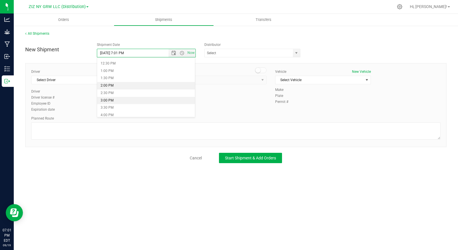
scroll to position [183, 0]
click at [127, 71] on li "1:00 PM" at bounding box center [146, 71] width 98 height 7
type input "9/20/2025 1:00 PM"
click at [296, 55] on span "select" at bounding box center [296, 53] width 5 height 5
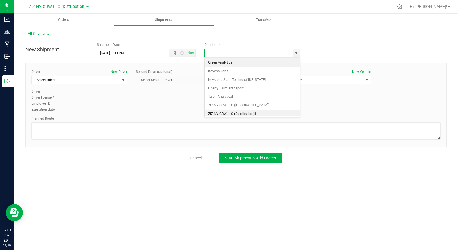
click at [260, 112] on li "ZIZ NY GRW LLC (Distribution)1" at bounding box center [253, 114] width 96 height 9
type input "ZIZ NY GRW LLC (Distribution)1"
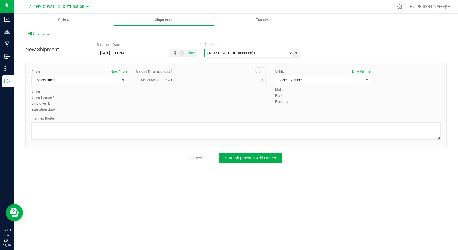
scroll to position [2, 0]
click at [125, 79] on span "select" at bounding box center [123, 80] width 5 height 5
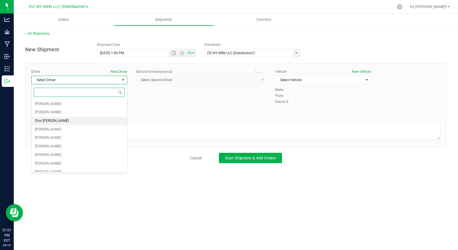
click at [88, 121] on li "Zion [PERSON_NAME]" at bounding box center [80, 121] width 96 height 9
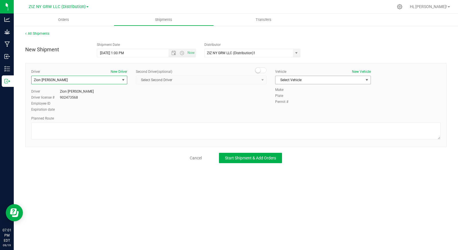
click at [367, 81] on span "select" at bounding box center [367, 80] width 5 height 5
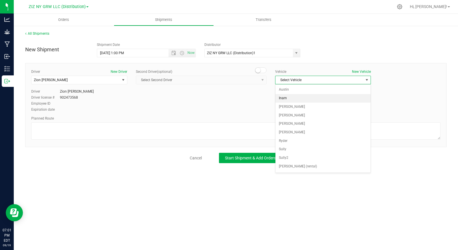
click at [332, 100] on li "Inam" at bounding box center [324, 98] width 96 height 9
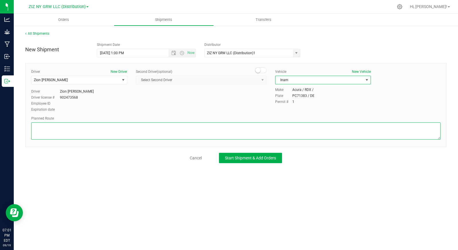
click at [90, 129] on textarea at bounding box center [236, 131] width 410 height 17
paste textarea "Follow George St to Flushing Ave 3 min (0.4 mi) Turn right onto Flushing Ave  …"
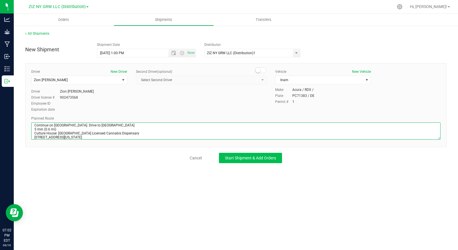
type textarea "Follow George St to Flushing Ave 3 min (0.4 mi) Turn right onto Flushing Ave  …"
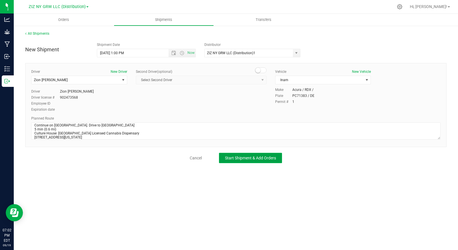
click at [253, 156] on span "Start Shipment & Add Orders" at bounding box center [250, 158] width 51 height 5
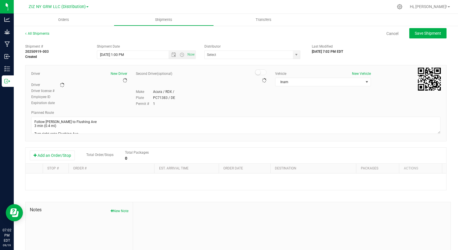
type input "ZIZ NY GRW LLC (Distribution)1"
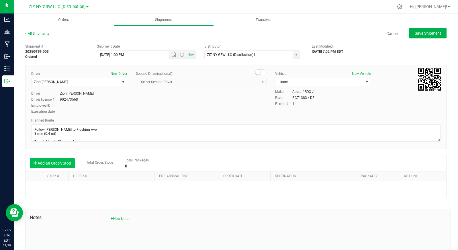
click at [57, 166] on button "Add an Order/Stop" at bounding box center [52, 163] width 45 height 10
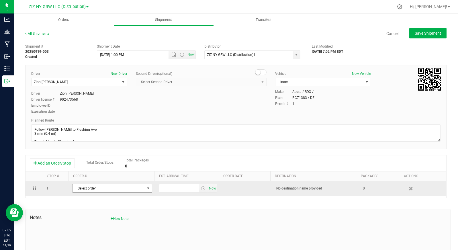
click at [99, 191] on span "Select order" at bounding box center [109, 188] width 72 height 8
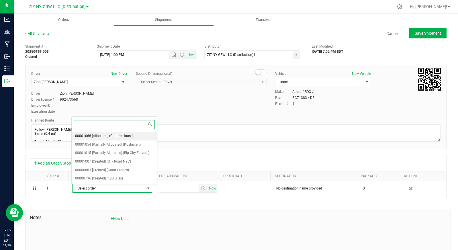
click at [140, 137] on li "00001066 [Allocated] (Culture House)" at bounding box center [115, 136] width 86 height 9
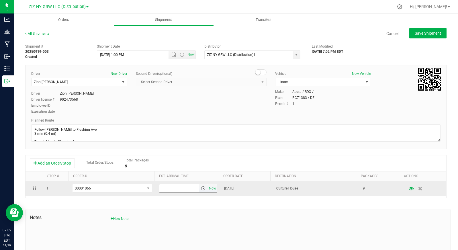
click at [201, 188] on span "select" at bounding box center [203, 188] width 5 height 5
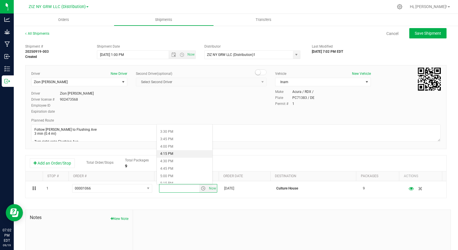
scroll to position [416, 0]
click at [185, 127] on li "2:00 PM" at bounding box center [185, 126] width 56 height 7
click at [292, 203] on div "Shipment # 20250919-003 Created Shipment Date 9/20/2025 1:00 PM Now Distributor…" at bounding box center [236, 164] width 422 height 246
click at [419, 34] on span "Save Shipment" at bounding box center [428, 33] width 26 height 5
type input "9/20/2025 5:00 PM"
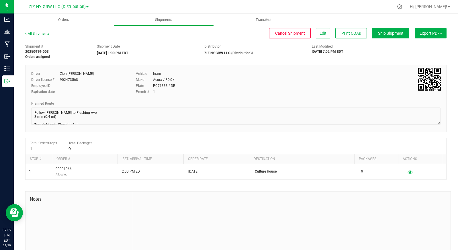
click at [433, 32] on span "Export PDF" at bounding box center [431, 33] width 22 height 5
click at [421, 56] on span "Manifest by Lot" at bounding box center [417, 55] width 24 height 4
click at [42, 33] on link "All Shipments" at bounding box center [37, 34] width 24 height 4
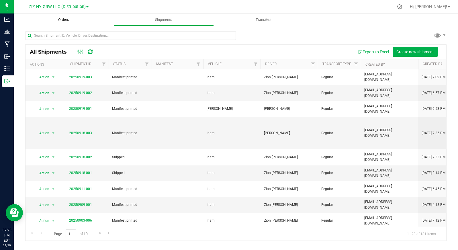
click at [67, 20] on span "Orders" at bounding box center [63, 19] width 26 height 5
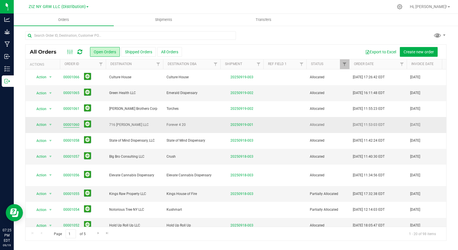
click at [70, 123] on link "00001060" at bounding box center [71, 124] width 16 height 5
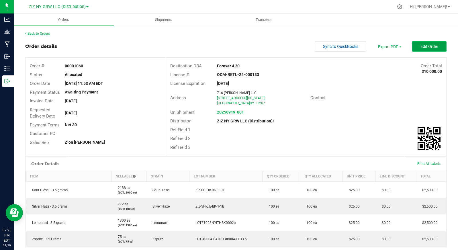
click at [425, 45] on span "Edit Order" at bounding box center [430, 46] width 18 height 5
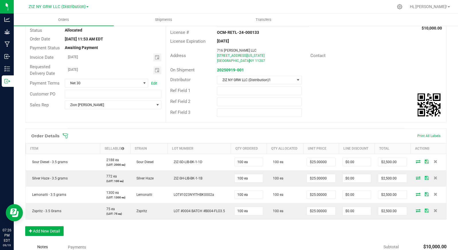
scroll to position [106, 0]
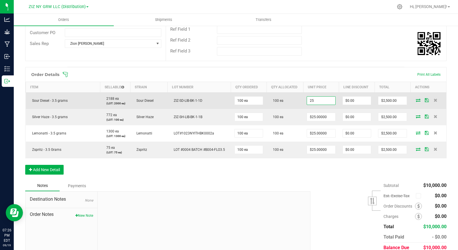
click at [318, 101] on input "25" at bounding box center [321, 101] width 28 height 8
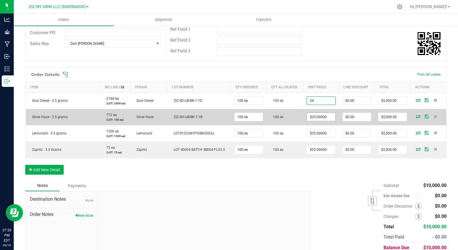
type input "$24.00000"
type input "$2,400.00"
click at [323, 114] on input "25" at bounding box center [321, 117] width 28 height 8
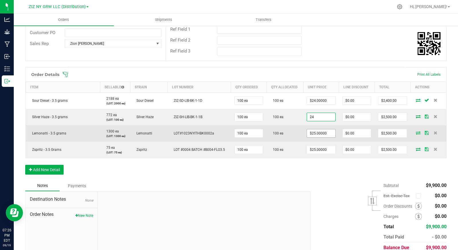
type input "$24.00000"
type input "$2,400.00"
click at [320, 135] on input "25" at bounding box center [321, 133] width 28 height 8
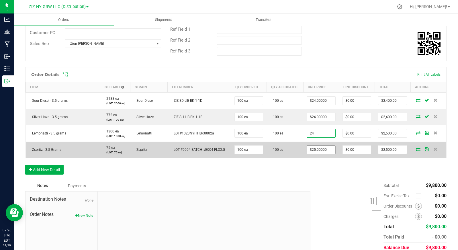
type input "$24.00000"
type input "$2,400.00"
click at [319, 149] on input "25" at bounding box center [321, 150] width 28 height 8
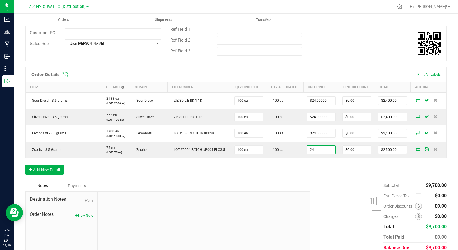
type input "$24.00000"
type input "$2,400.00"
click at [312, 182] on div "Subtotal $9,700.00 Est. Excise Tax" at bounding box center [376, 216] width 141 height 73
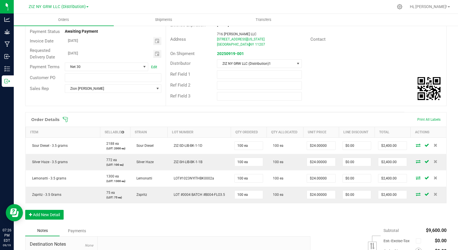
scroll to position [0, 0]
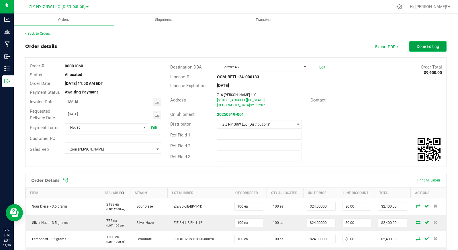
click at [431, 44] on span "Done Editing" at bounding box center [428, 46] width 22 height 5
